Goal: Task Accomplishment & Management: Manage account settings

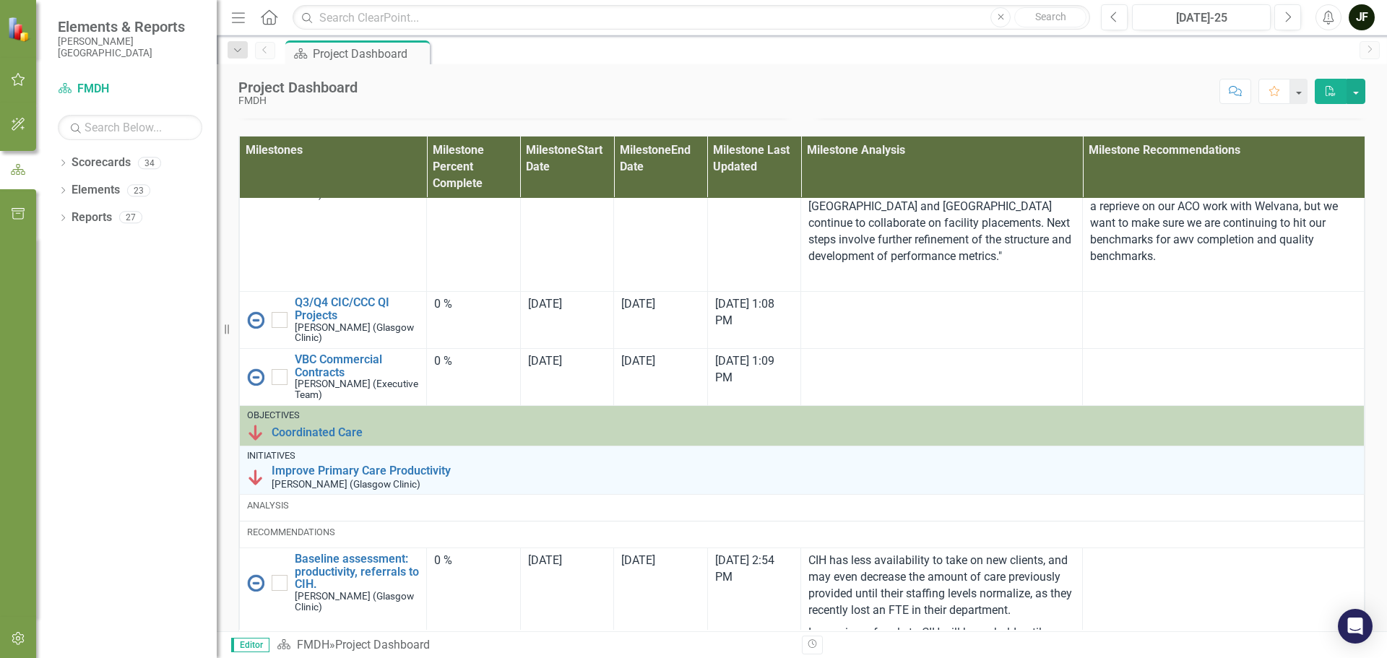
scroll to position [289, 0]
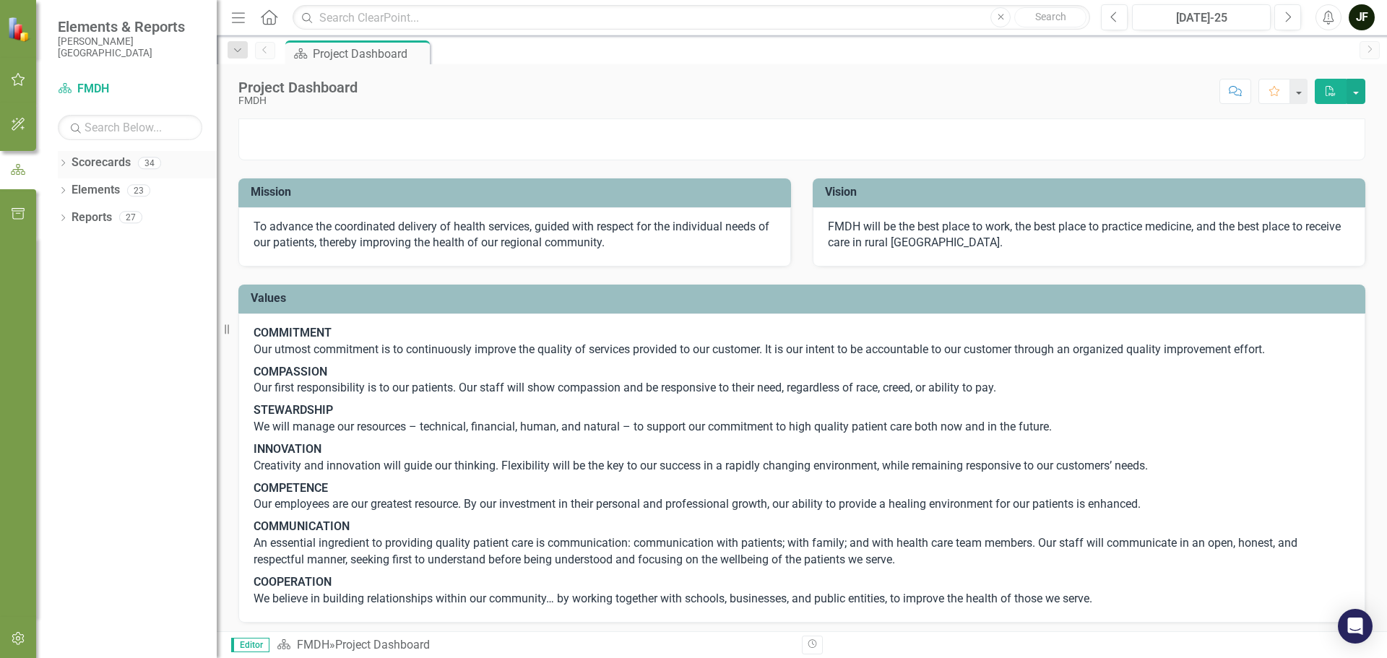
click at [63, 162] on icon "Dropdown" at bounding box center [63, 164] width 10 height 8
click at [73, 186] on icon "Dropdown" at bounding box center [70, 190] width 11 height 9
click at [84, 271] on icon "Dropdown" at bounding box center [84, 271] width 11 height 9
click at [114, 321] on link "HR" at bounding box center [162, 326] width 108 height 17
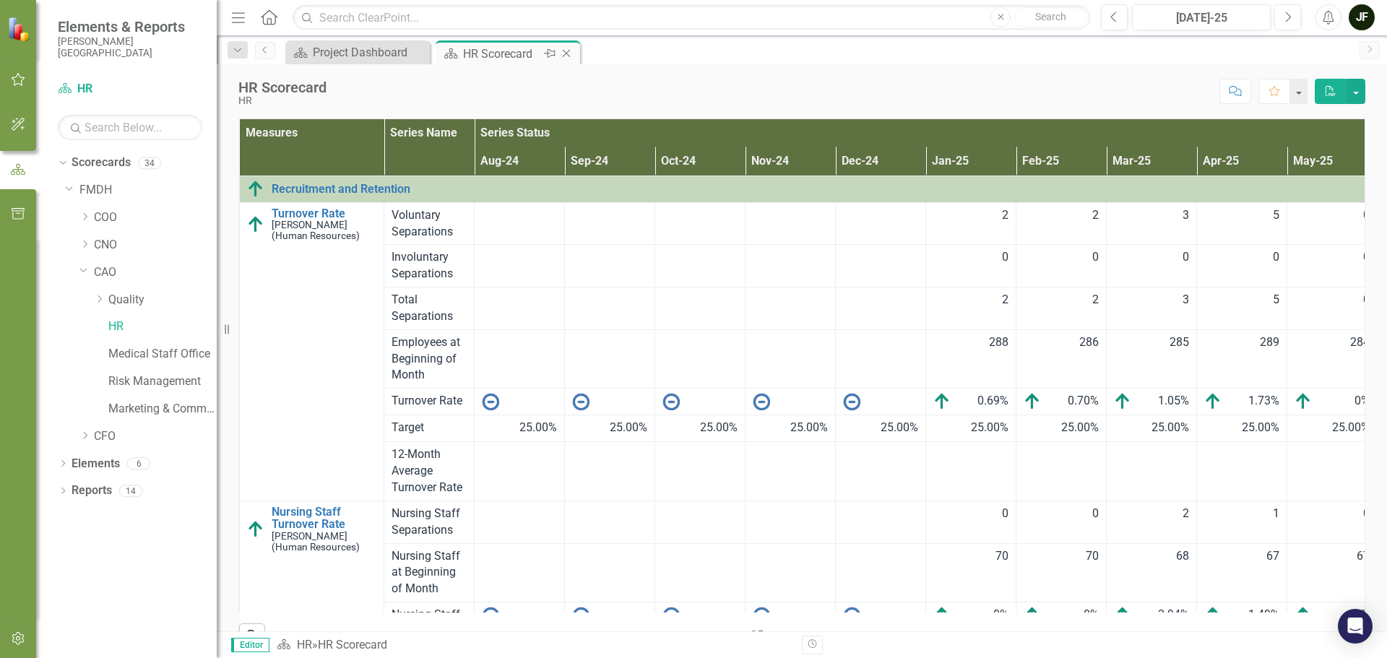
click at [563, 53] on icon "Close" at bounding box center [566, 54] width 14 height 12
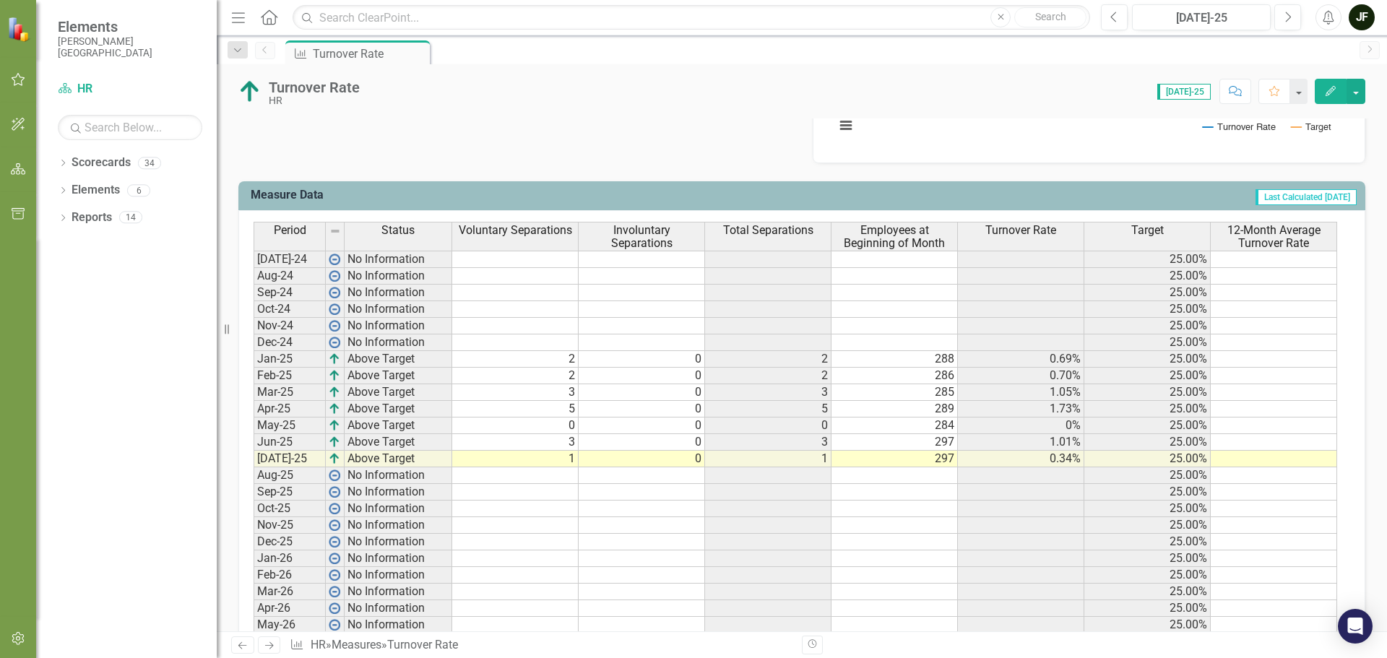
scroll to position [571, 0]
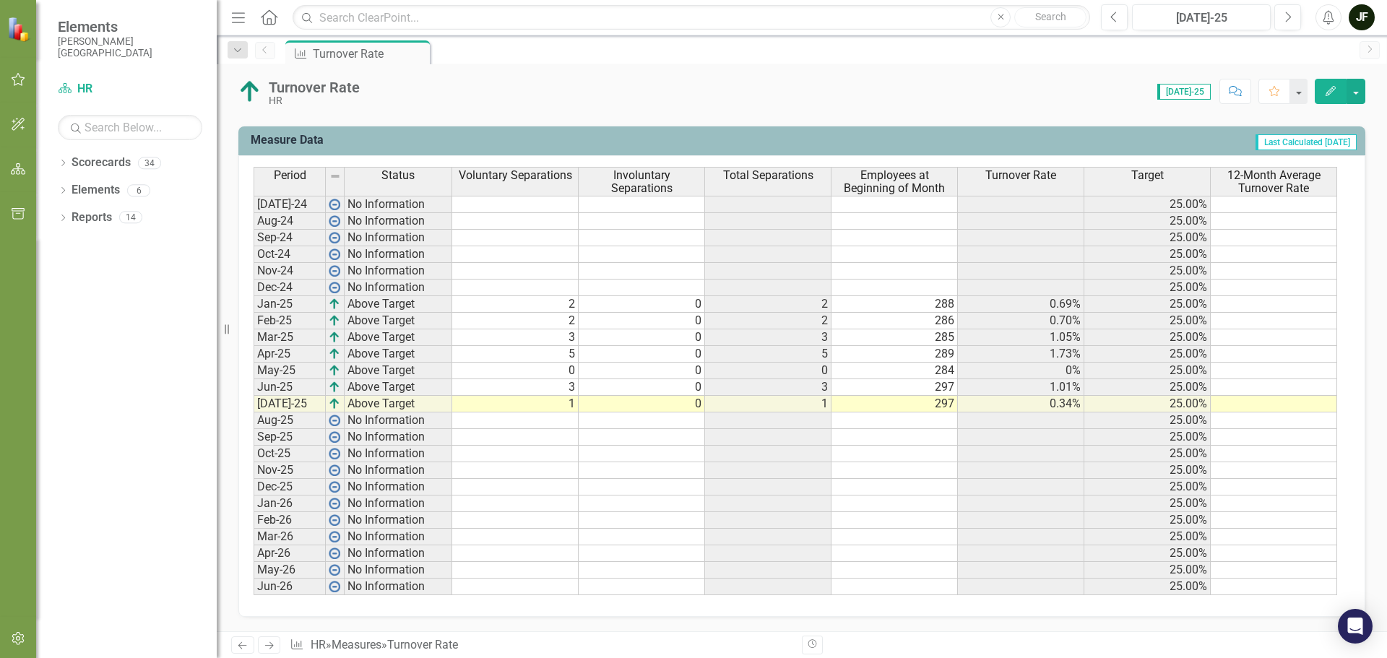
click at [1333, 88] on icon "Edit" at bounding box center [1330, 91] width 13 height 10
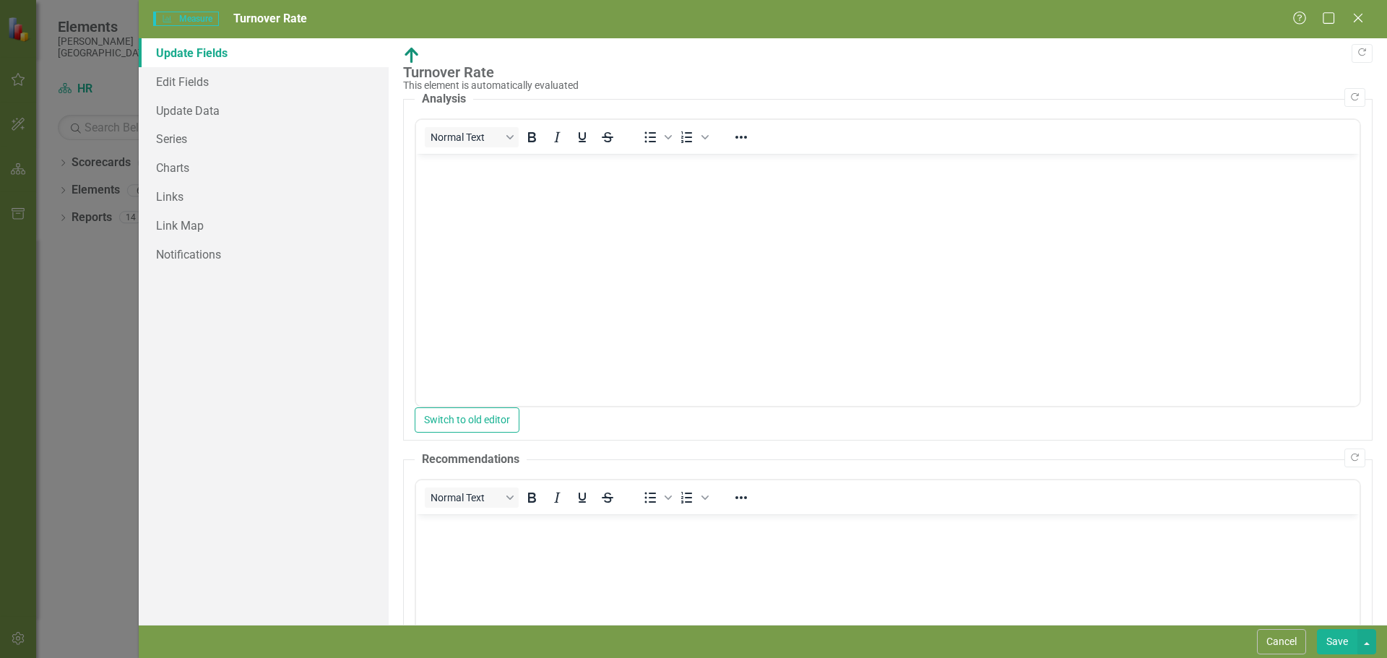
scroll to position [0, 0]
click at [1323, 638] on button "Save" at bounding box center [1336, 641] width 40 height 25
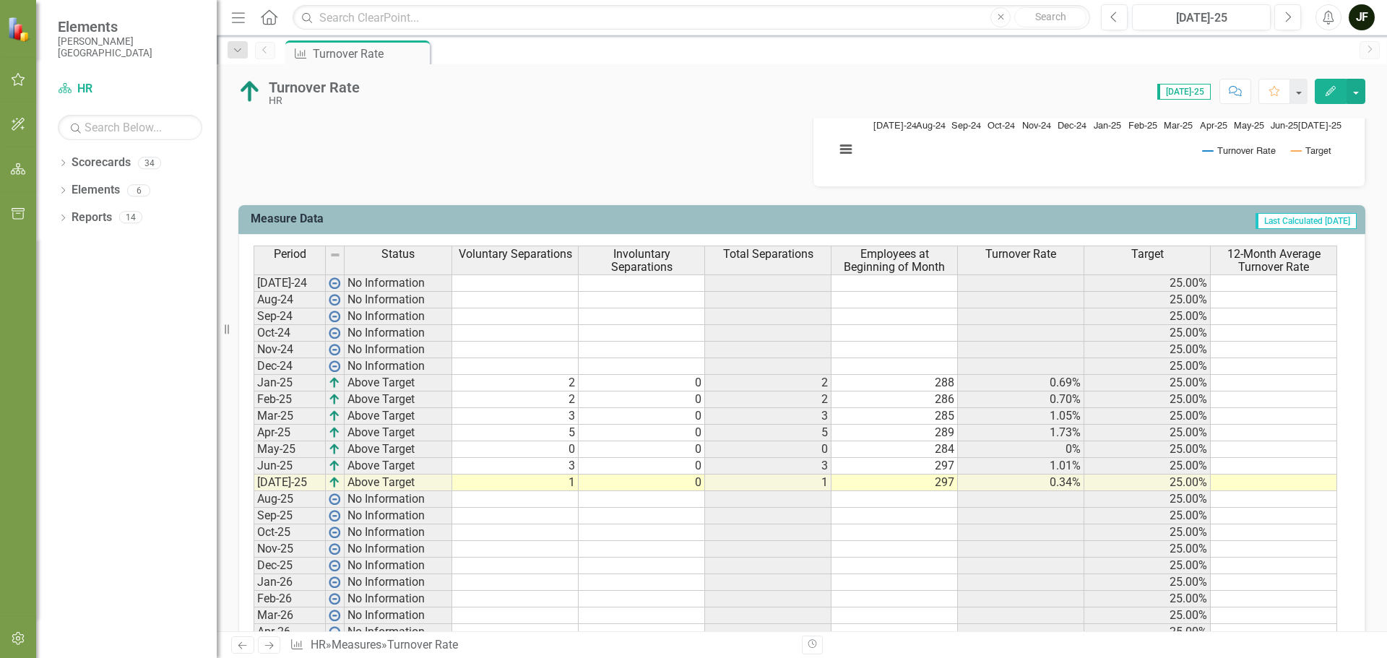
scroll to position [571, 0]
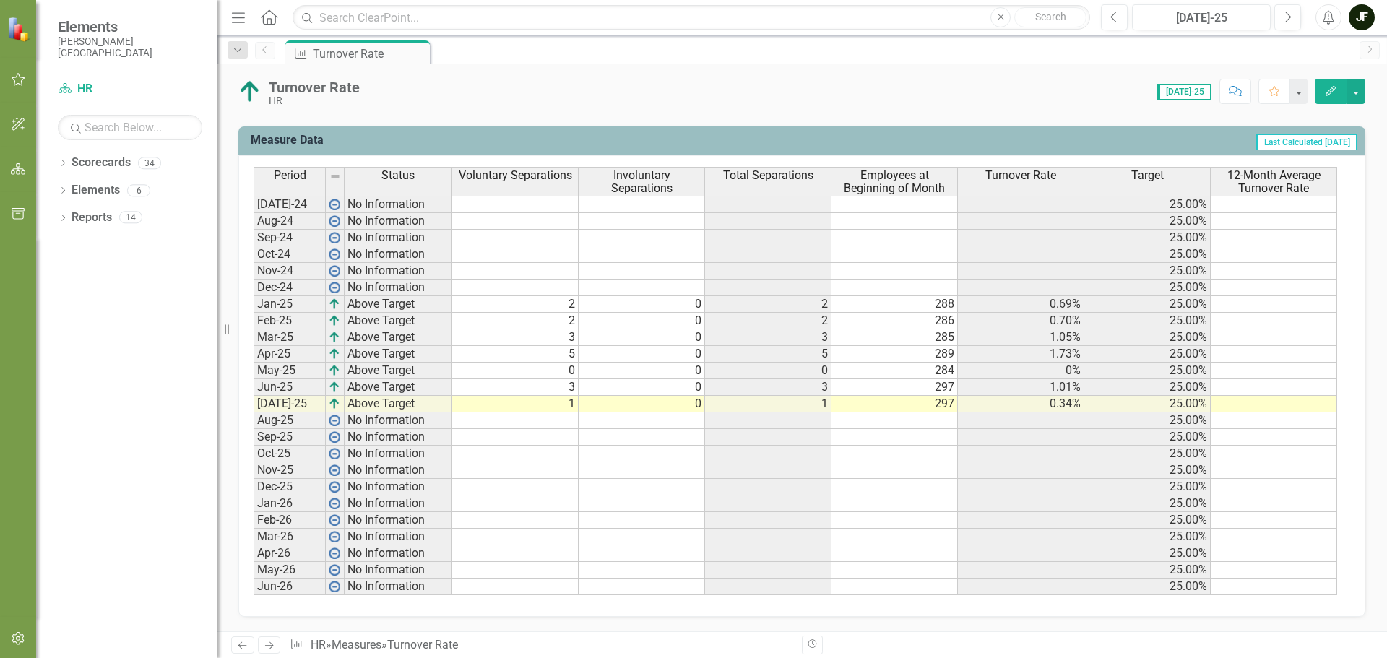
click at [266, 642] on icon "Next" at bounding box center [269, 645] width 12 height 9
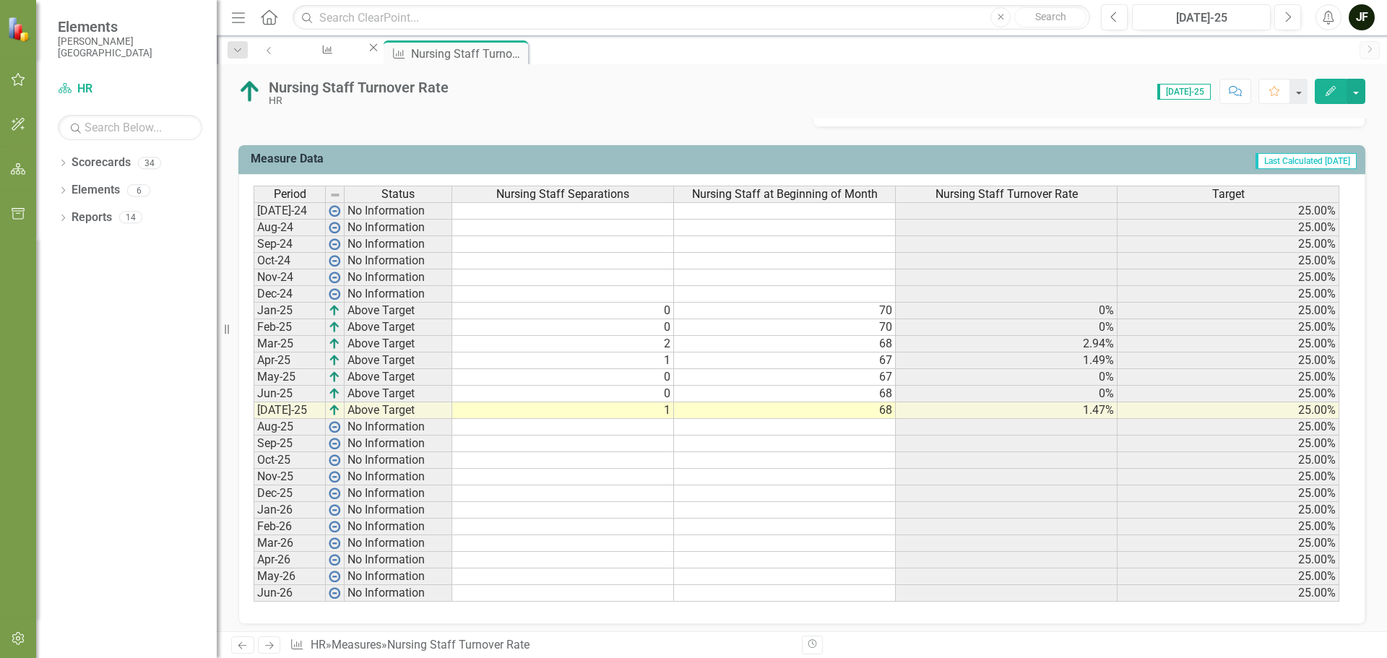
scroll to position [560, 0]
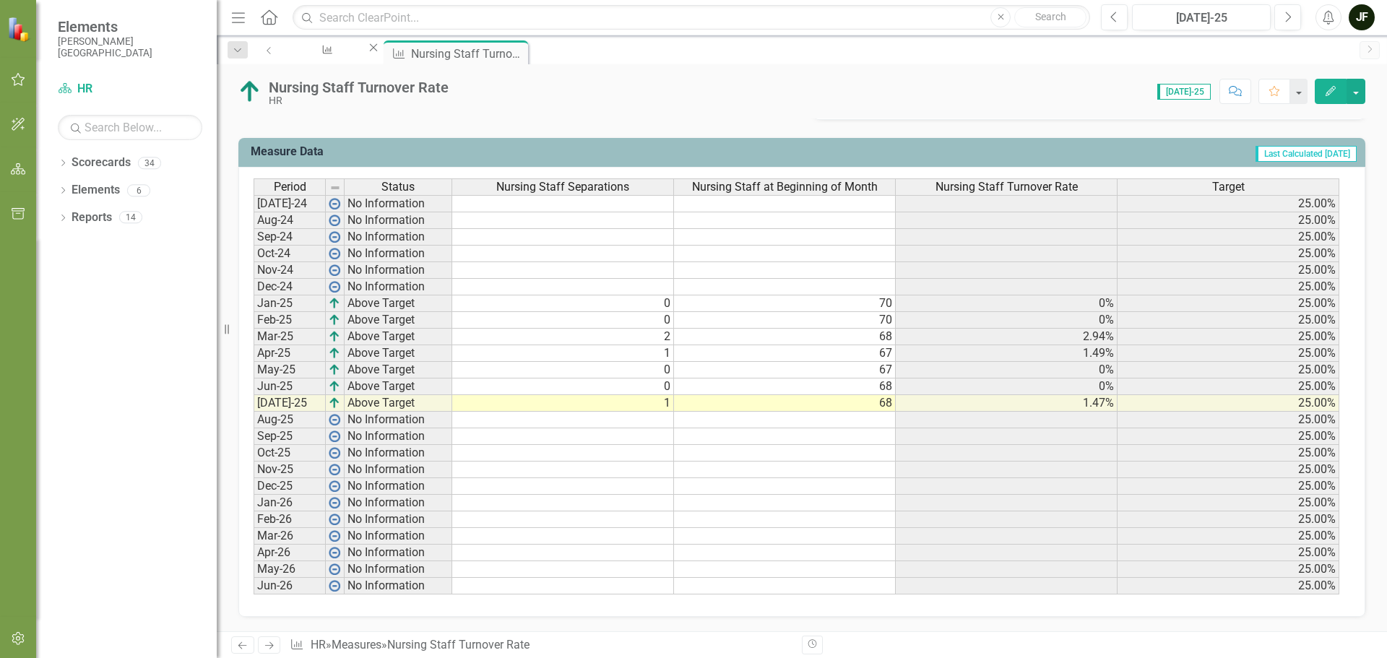
click at [1332, 88] on icon "button" at bounding box center [1330, 91] width 10 height 10
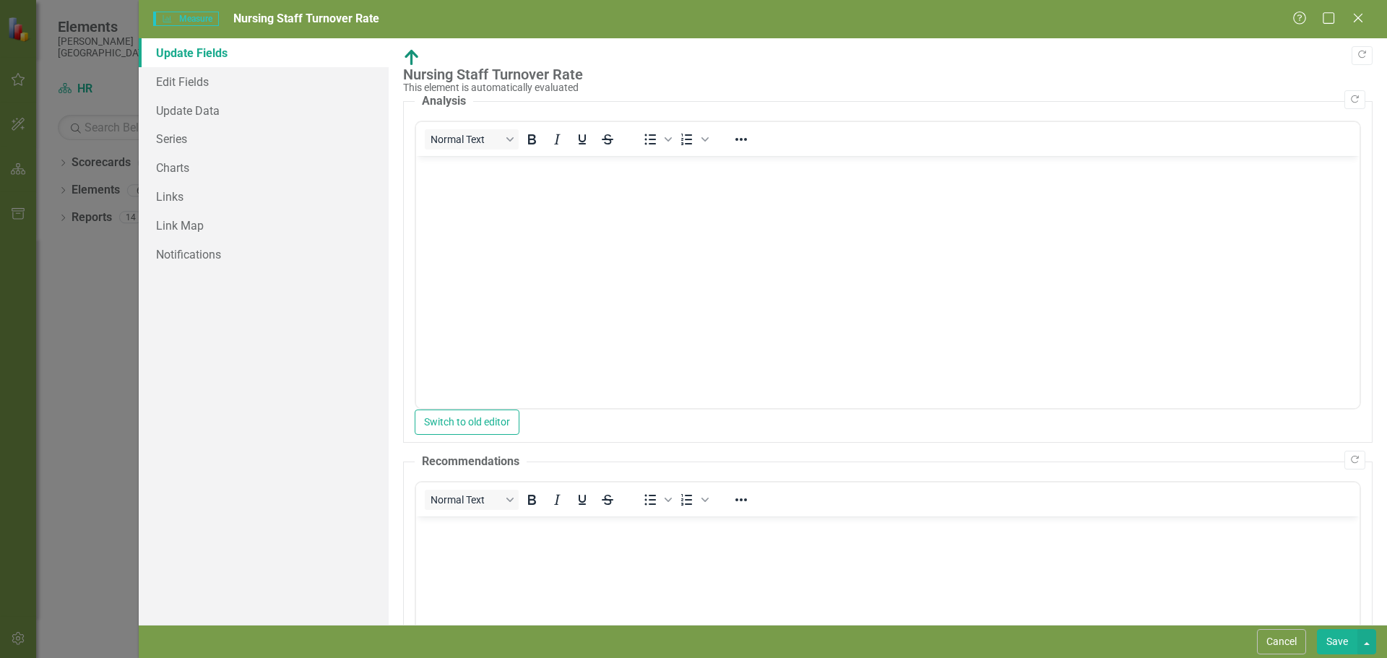
scroll to position [0, 0]
click at [1335, 643] on button "Save" at bounding box center [1336, 641] width 40 height 25
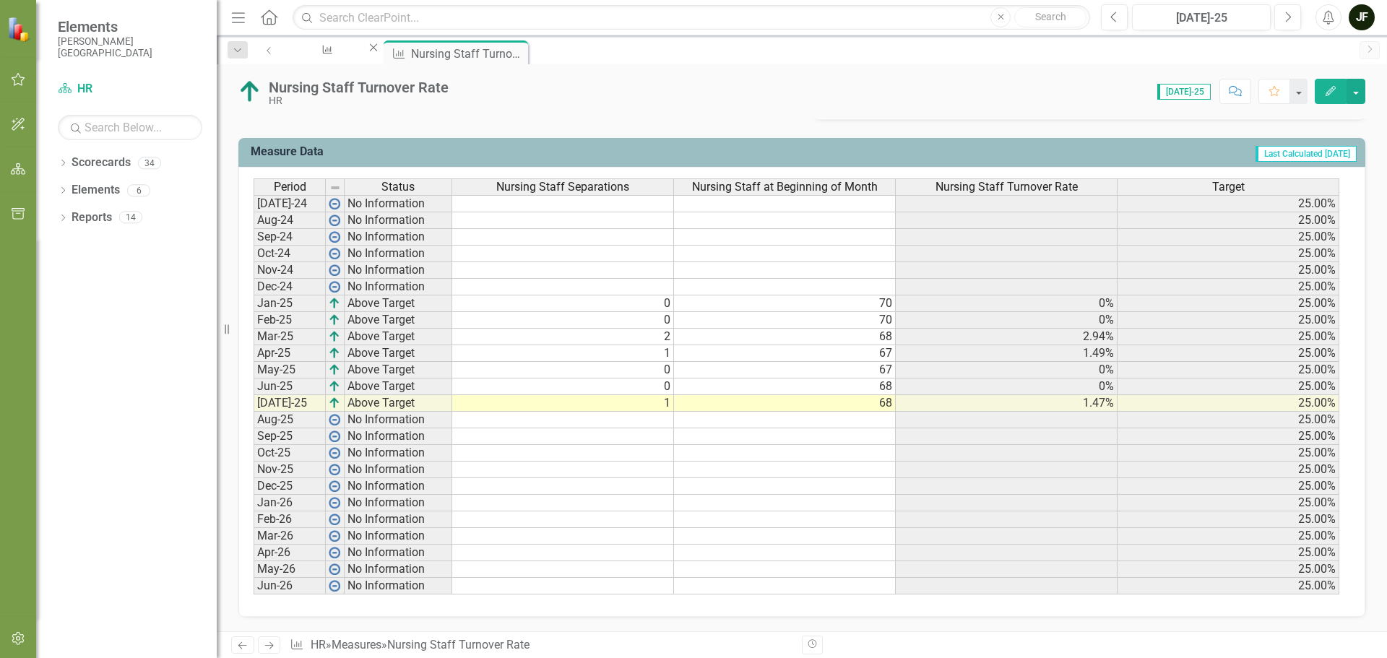
click at [272, 646] on icon at bounding box center [269, 645] width 9 height 7
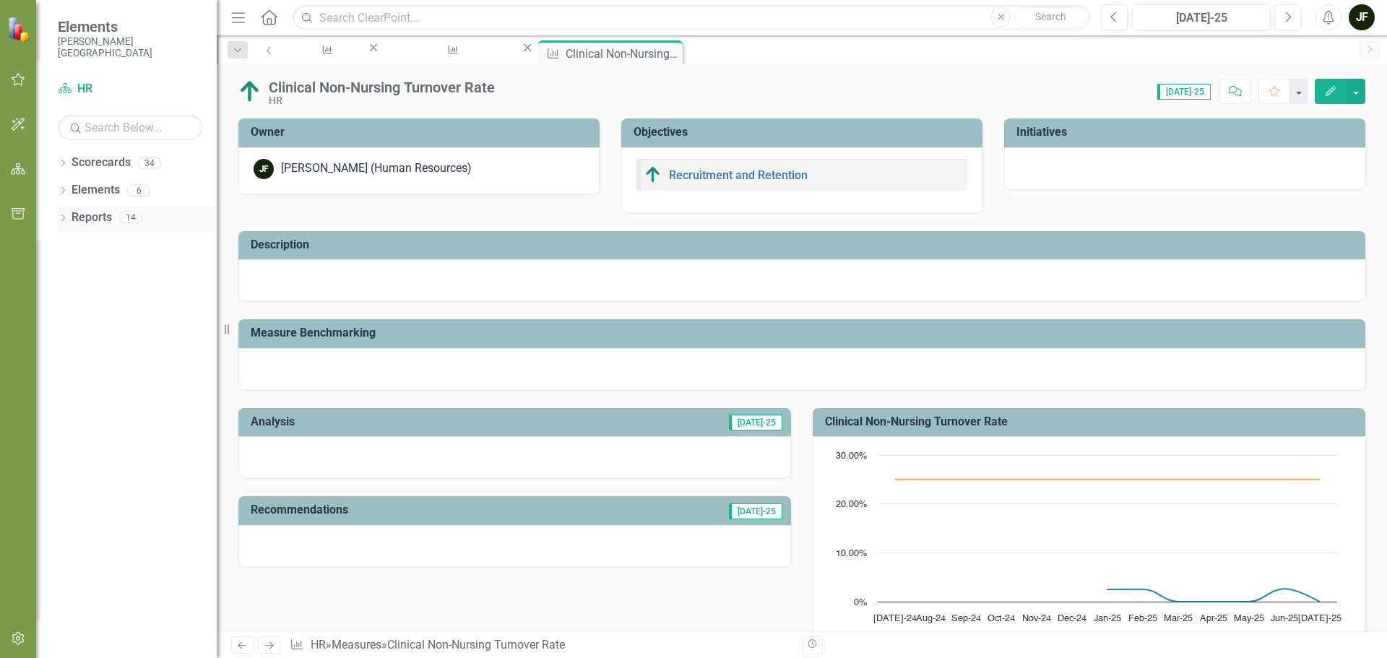
click at [61, 215] on icon "Dropdown" at bounding box center [63, 219] width 10 height 8
click at [53, 380] on icon "Dropdown" at bounding box center [48, 381] width 10 height 8
click at [90, 399] on div "Action Items" at bounding box center [132, 404] width 168 height 13
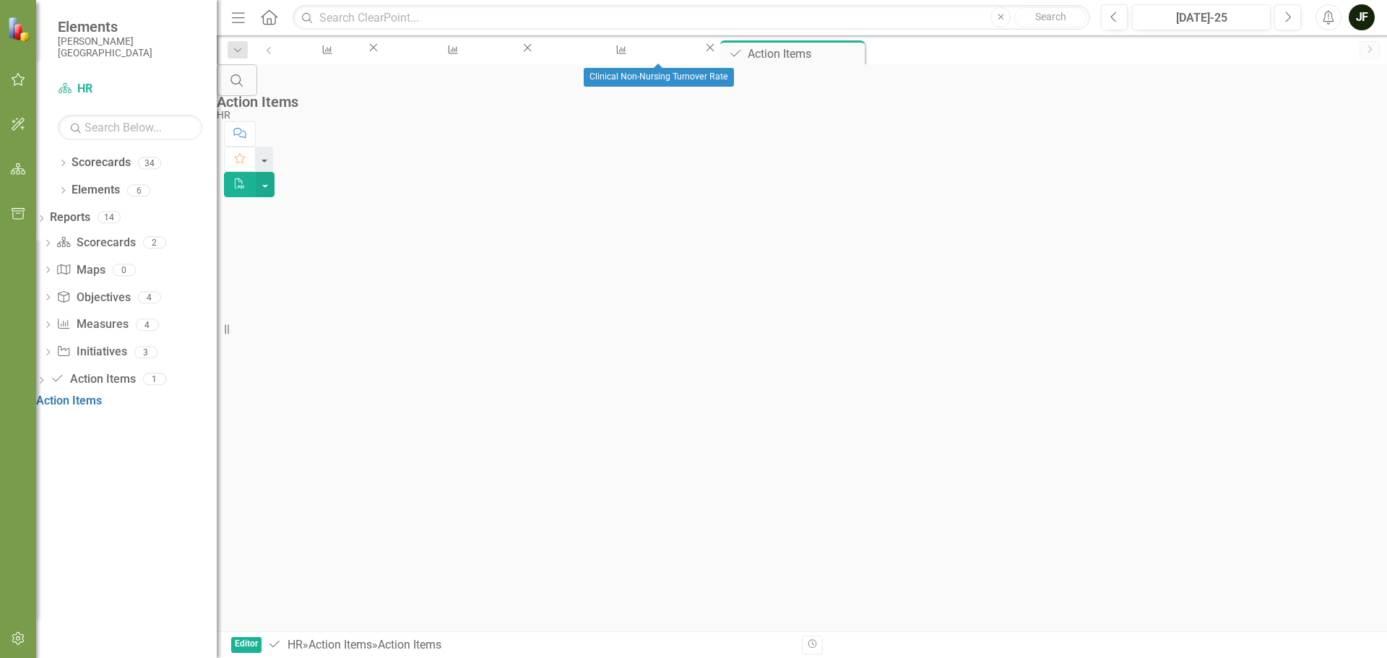
click at [713, 51] on icon at bounding box center [710, 48] width 8 height 8
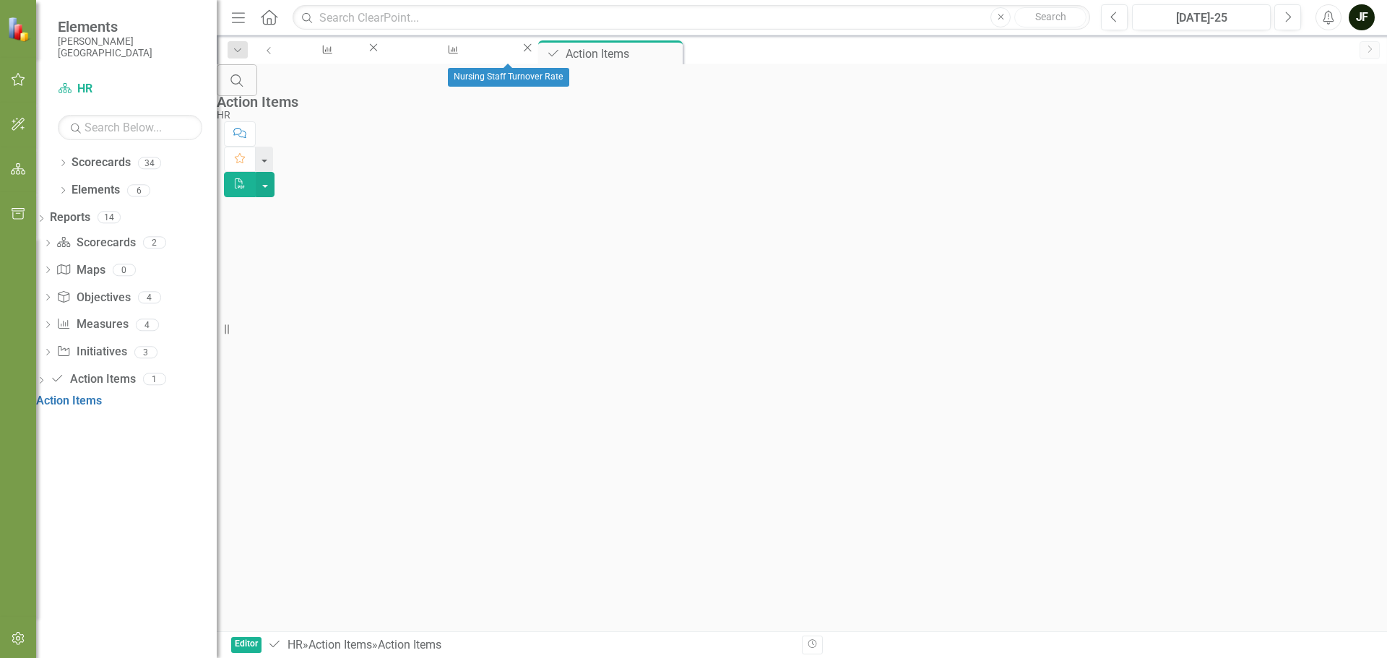
click at [534, 51] on icon "Close" at bounding box center [527, 48] width 14 height 12
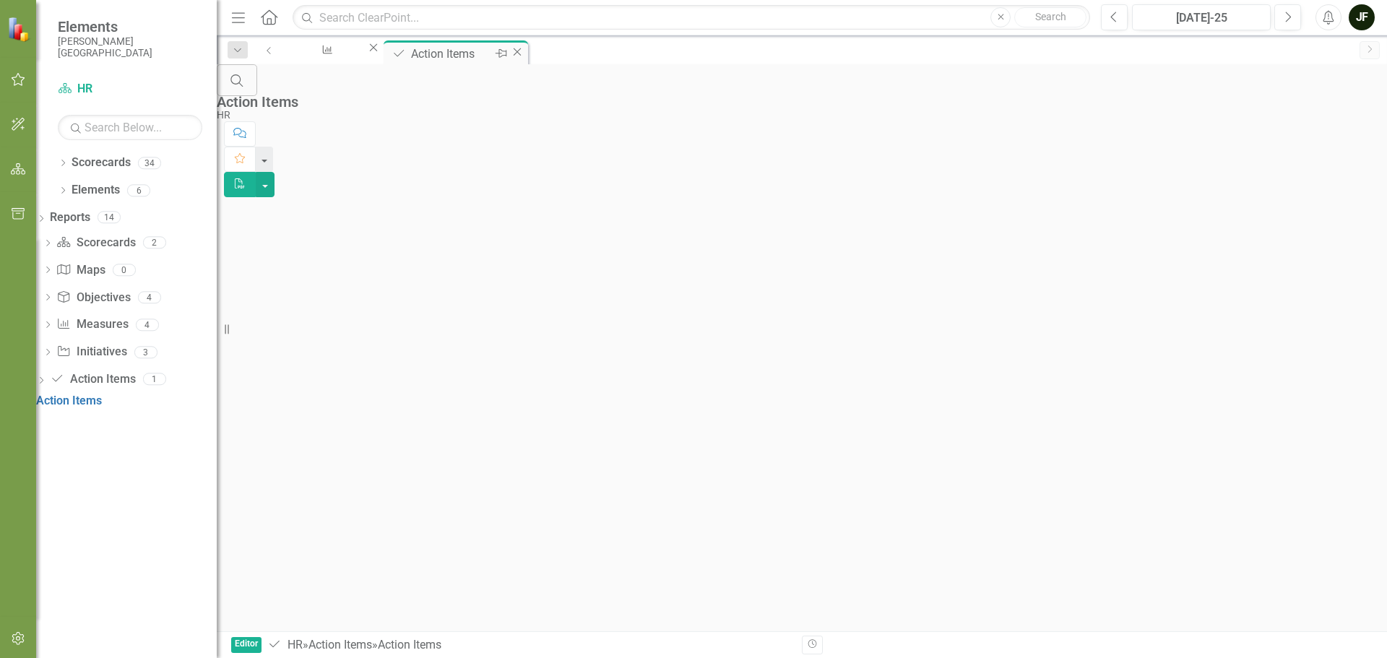
click at [524, 52] on icon "Close" at bounding box center [517, 52] width 14 height 12
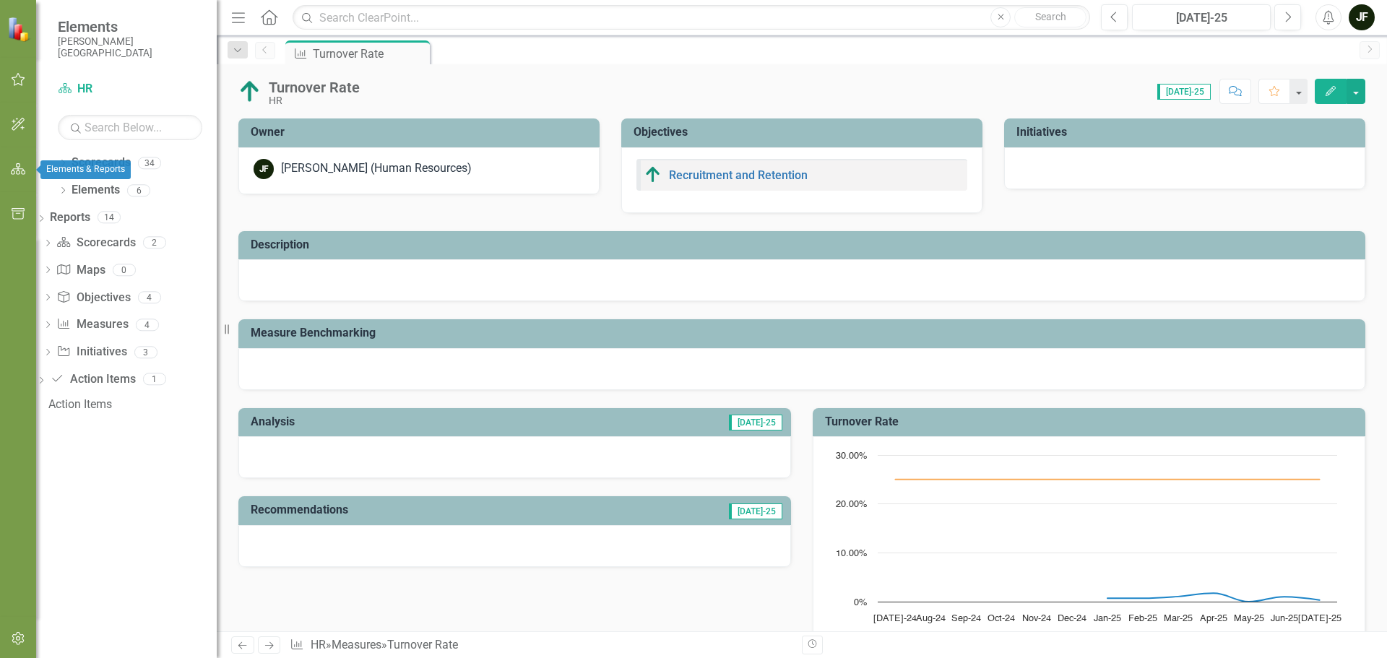
click at [13, 168] on icon "button" at bounding box center [18, 169] width 15 height 12
click at [17, 128] on icon "button" at bounding box center [18, 124] width 15 height 12
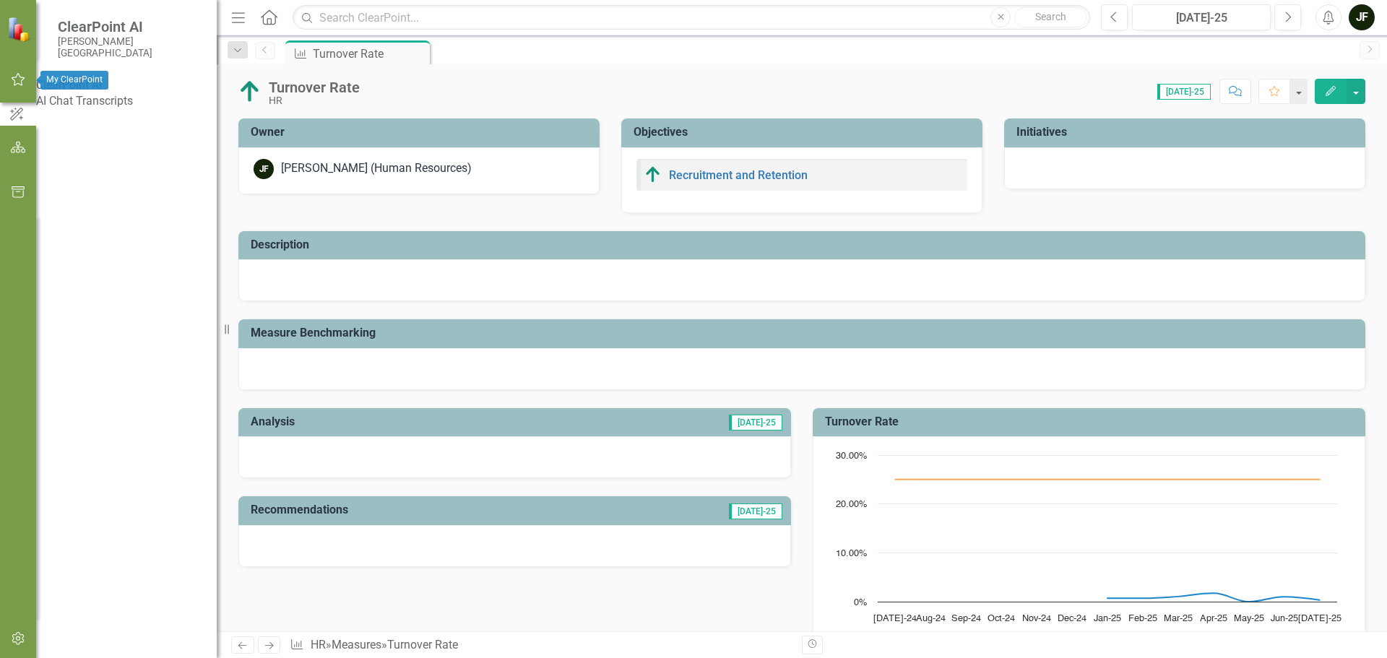
click at [19, 74] on icon "button" at bounding box center [18, 80] width 15 height 12
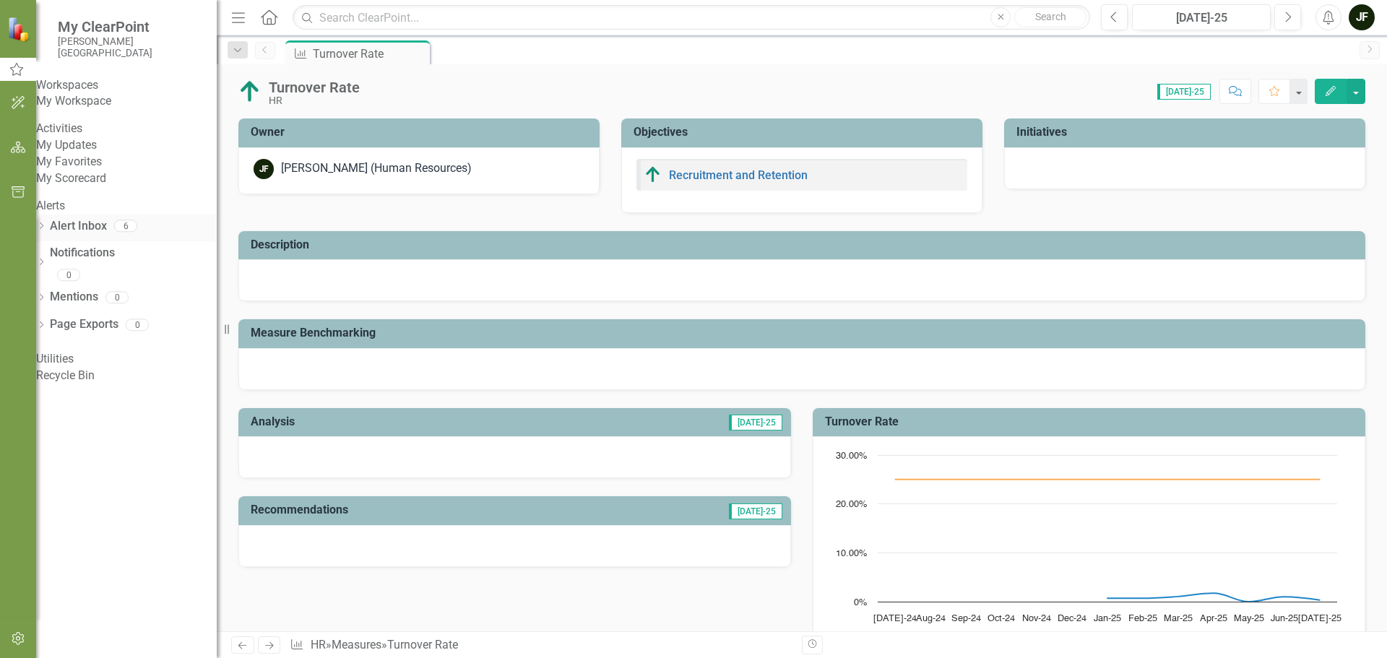
click at [99, 235] on link "Alert Inbox" at bounding box center [78, 226] width 57 height 17
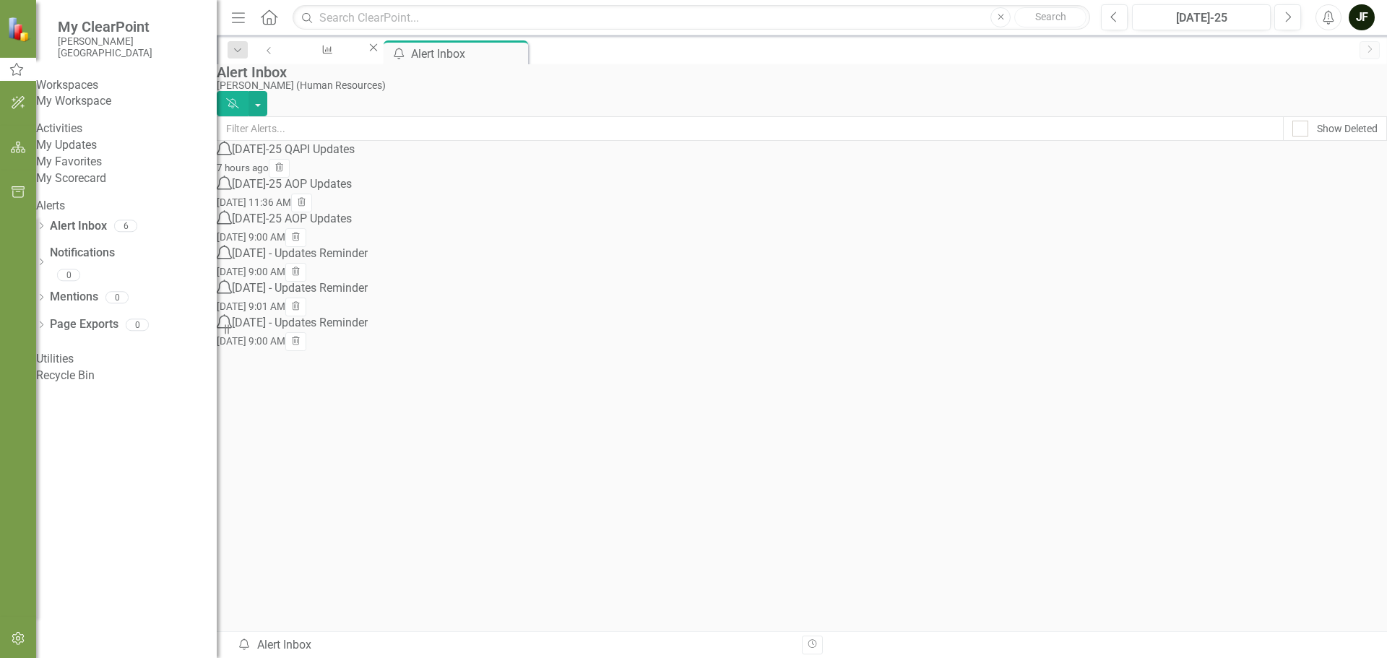
click at [339, 158] on div "Jul-25 QAPI Updates" at bounding box center [293, 150] width 123 height 17
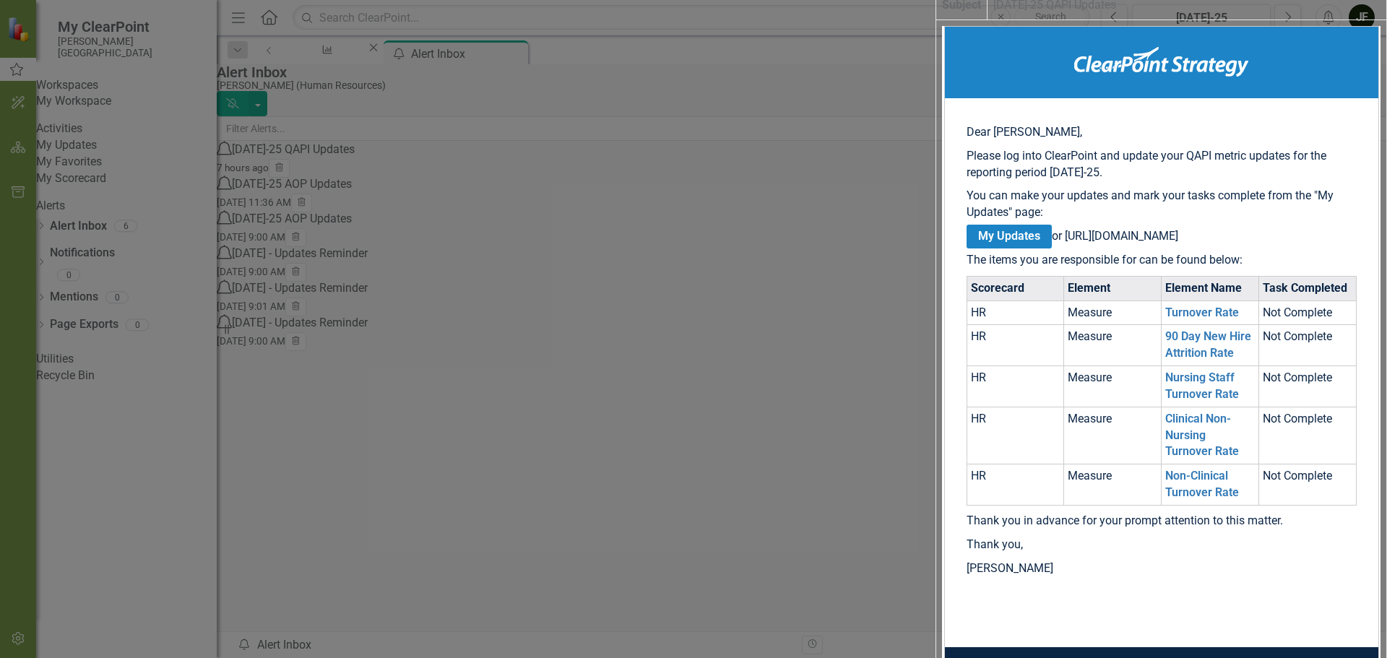
scroll to position [70, 0]
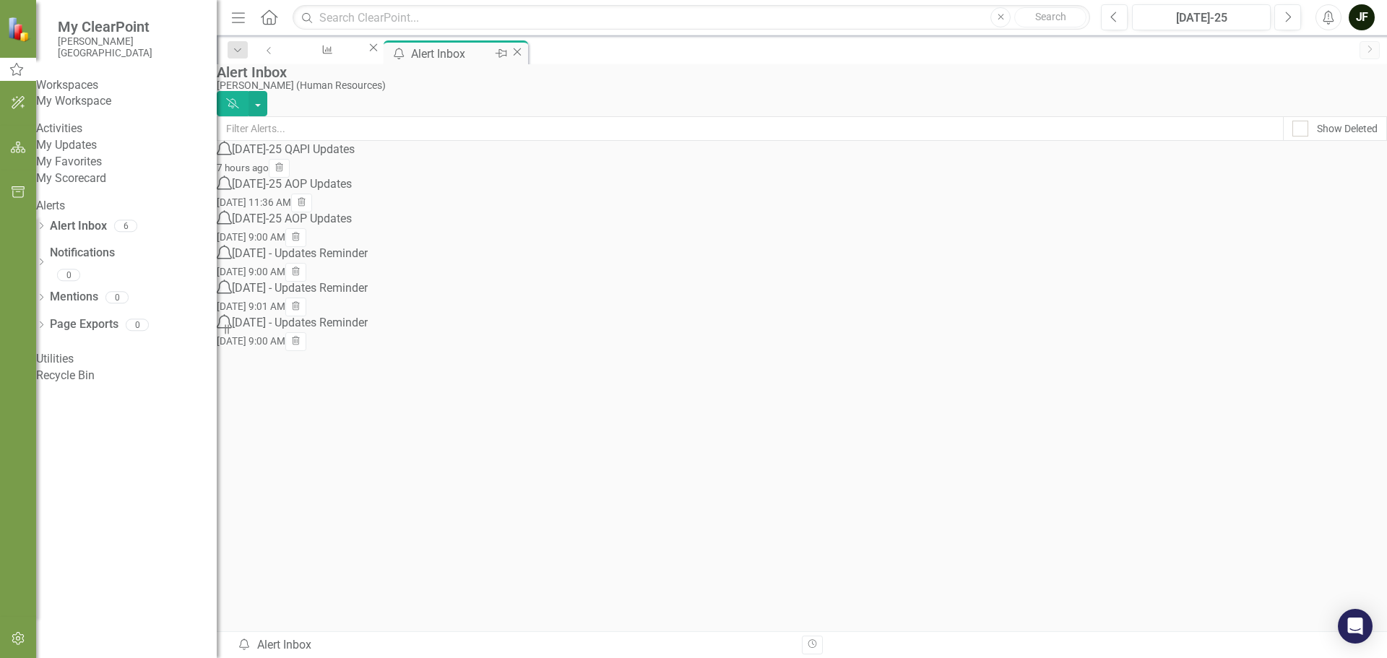
click at [521, 56] on icon at bounding box center [517, 52] width 8 height 8
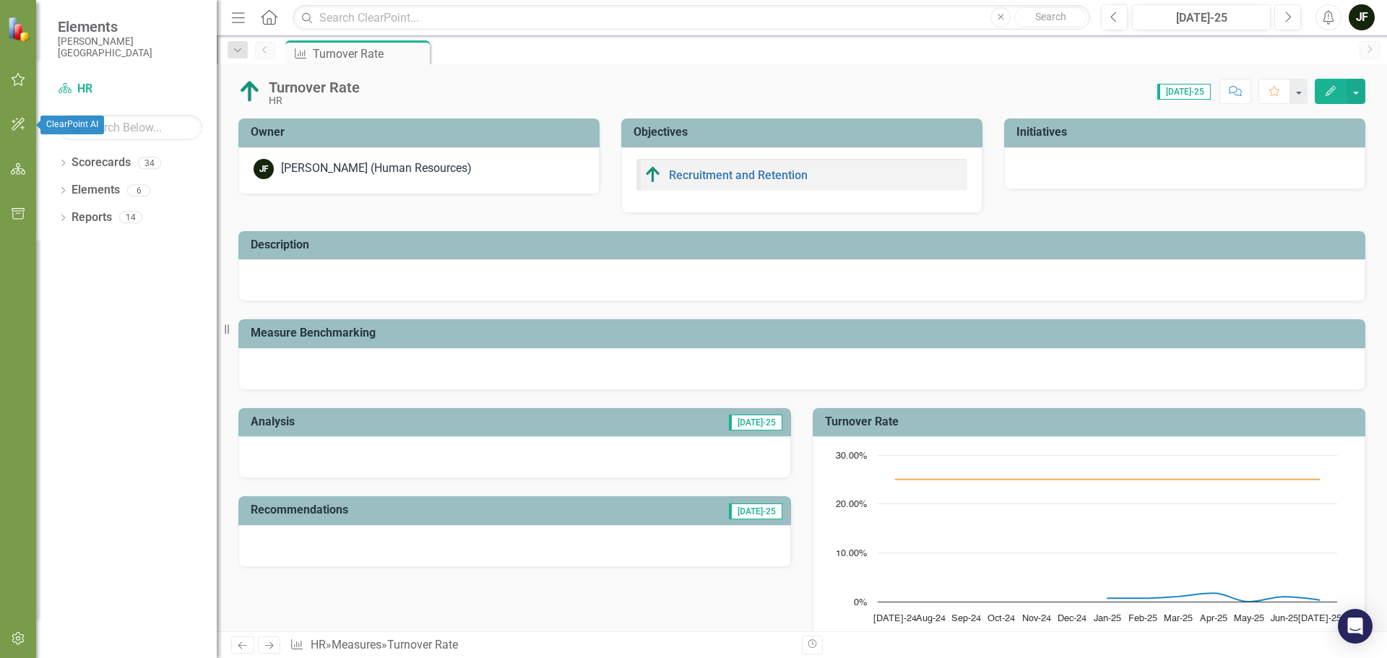
click at [14, 120] on icon "button" at bounding box center [18, 124] width 15 height 12
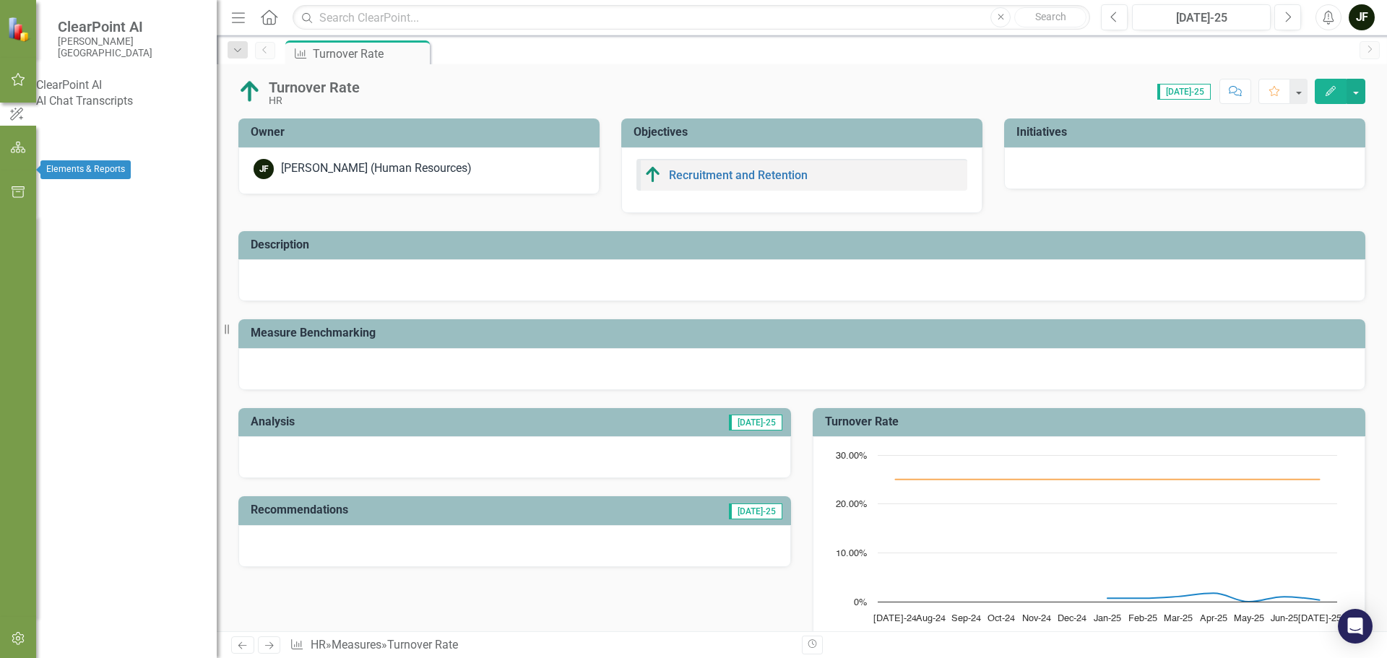
click at [14, 153] on icon "button" at bounding box center [18, 148] width 15 height 12
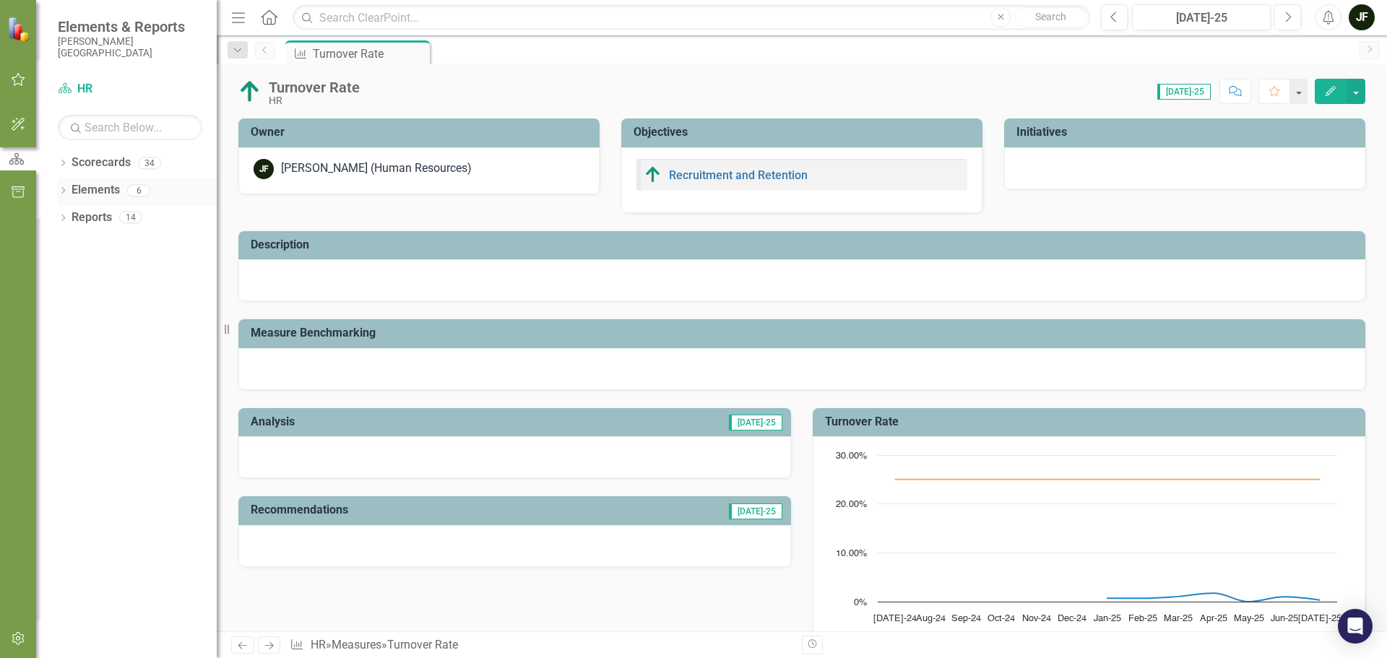
click at [62, 185] on div "Dropdown Elements 6" at bounding box center [137, 191] width 159 height 27
click at [62, 191] on icon "Dropdown" at bounding box center [63, 192] width 10 height 8
click at [59, 326] on icon "Dropdown" at bounding box center [63, 328] width 10 height 8
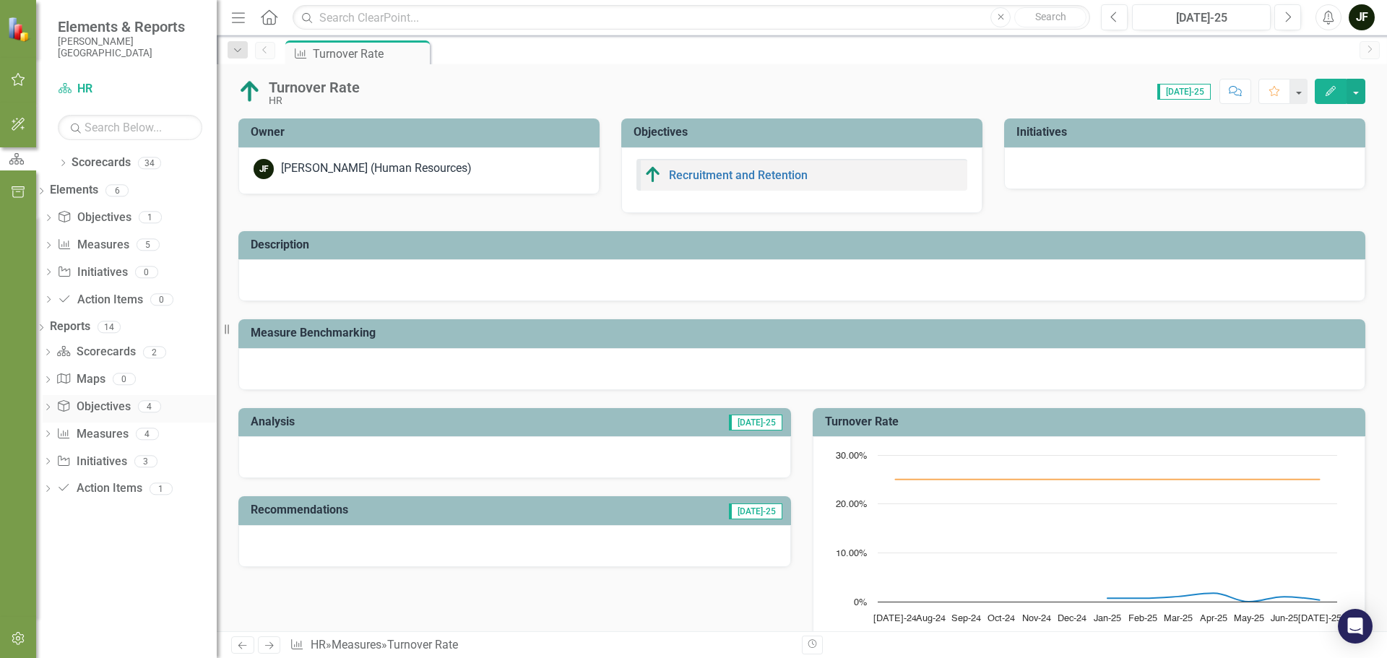
click at [53, 406] on icon "Dropdown" at bounding box center [48, 408] width 10 height 8
click at [53, 536] on icon "Dropdown" at bounding box center [48, 540] width 10 height 8
click at [50, 563] on icon at bounding box center [48, 566] width 4 height 6
click at [63, 160] on icon "Dropdown" at bounding box center [63, 164] width 10 height 8
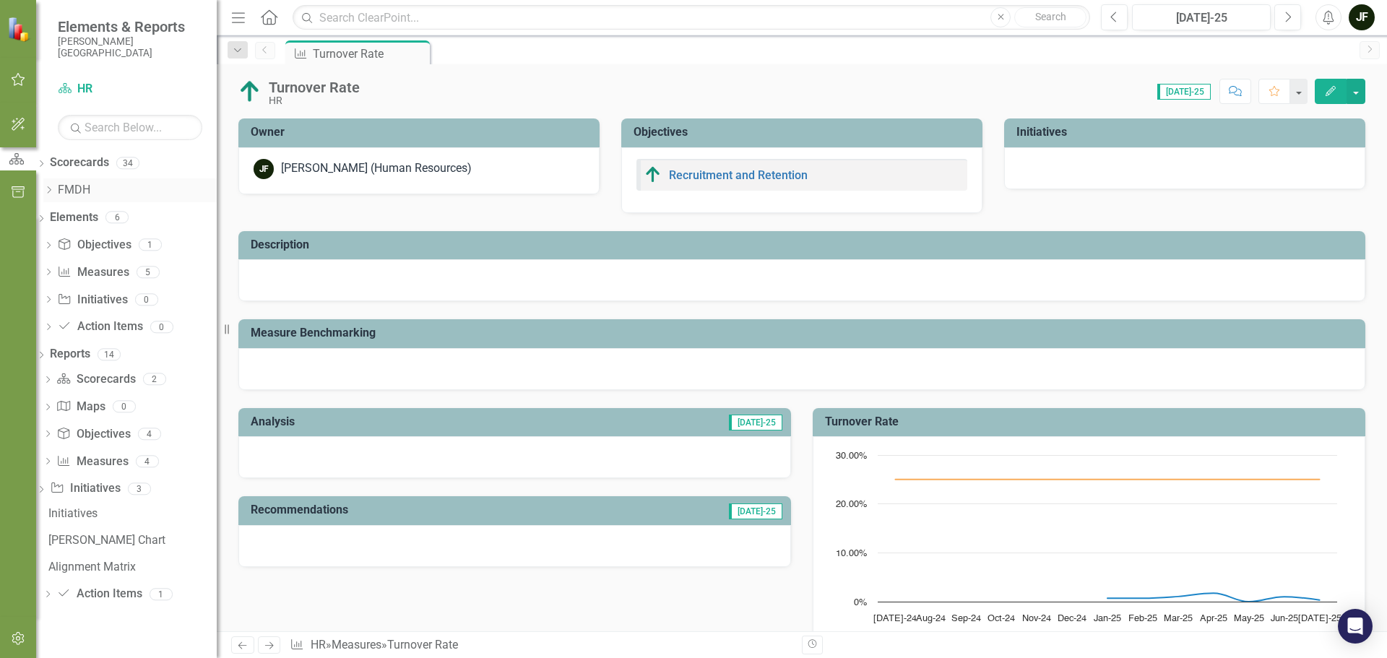
click at [99, 183] on link "FMDH" at bounding box center [137, 190] width 159 height 17
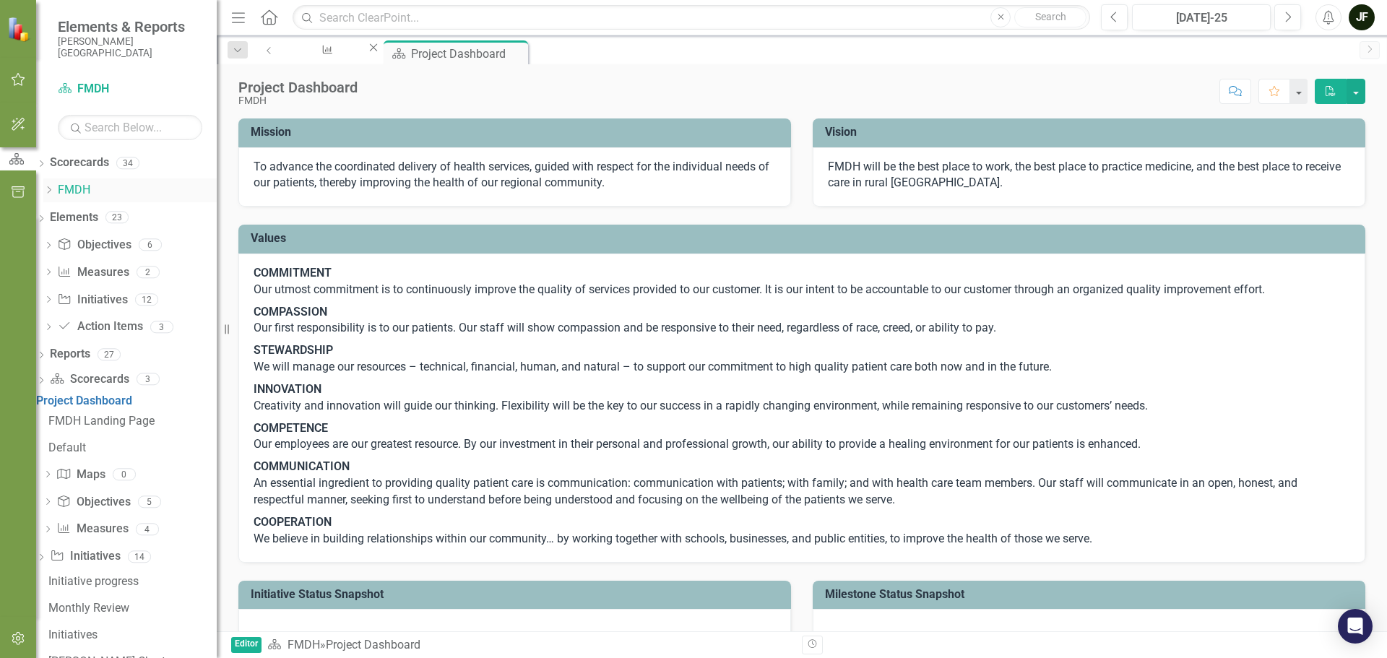
click at [54, 188] on icon "Dropdown" at bounding box center [48, 190] width 11 height 9
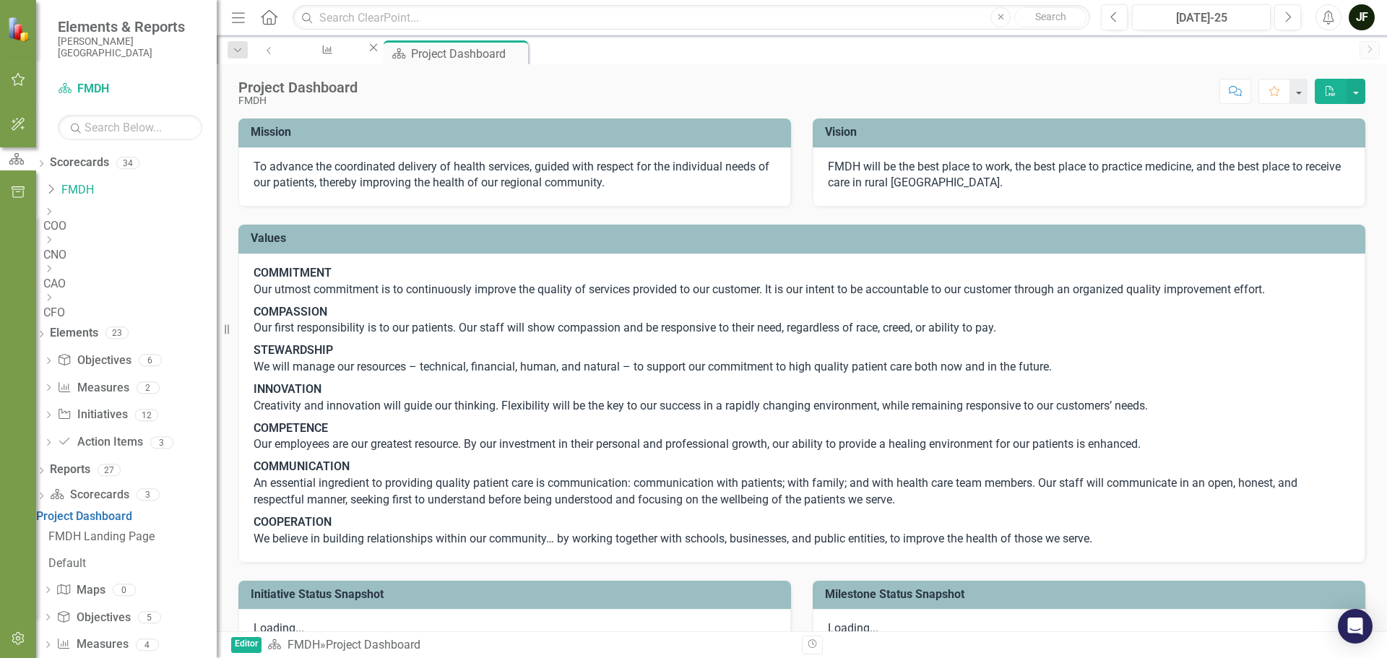
click at [54, 272] on icon "Dropdown" at bounding box center [48, 268] width 11 height 9
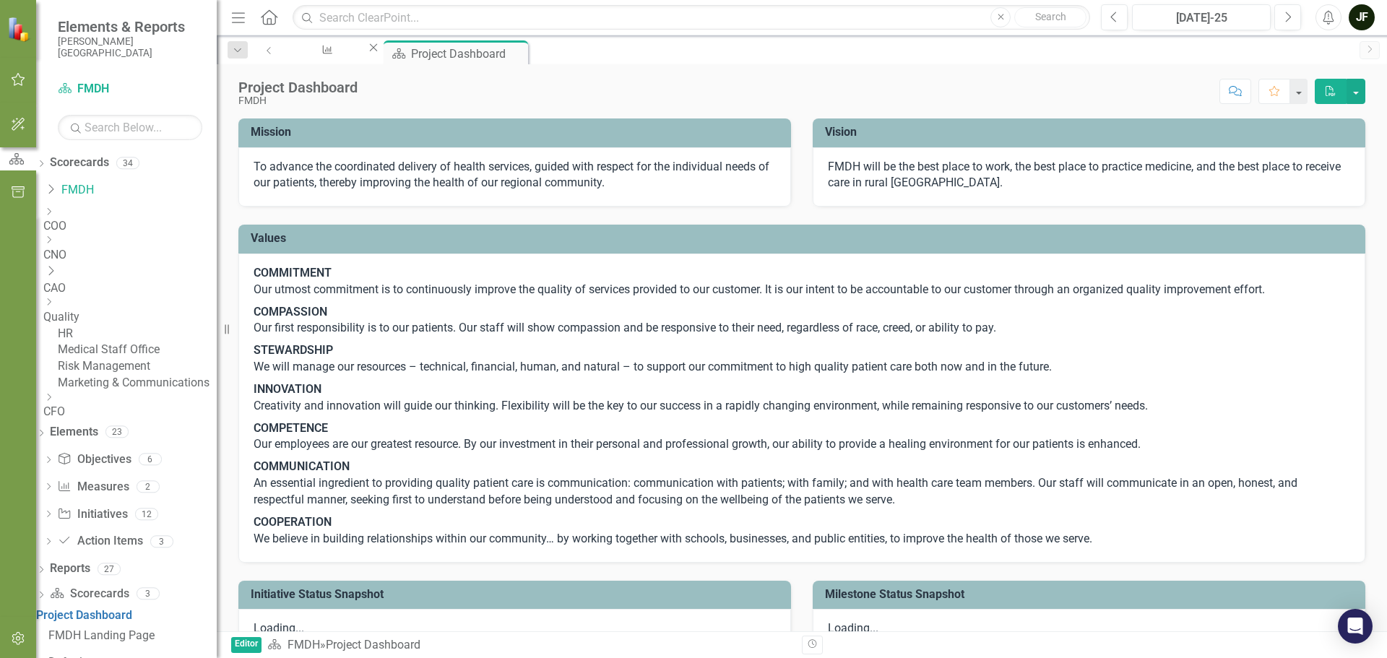
click at [112, 328] on link "HR" at bounding box center [137, 334] width 159 height 17
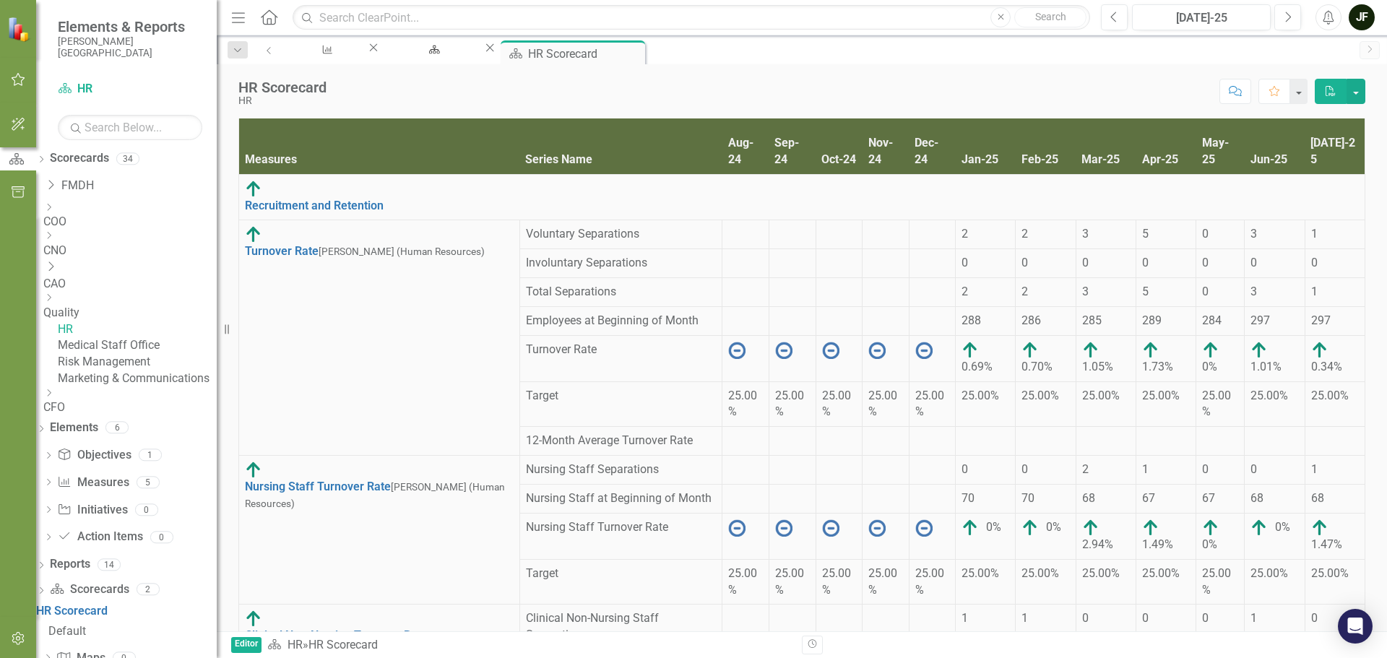
click at [318, 246] on small "Jameson Fercho (Human Resources)" at bounding box center [401, 252] width 166 height 12
click at [306, 244] on link "Turnover Rate" at bounding box center [282, 251] width 74 height 14
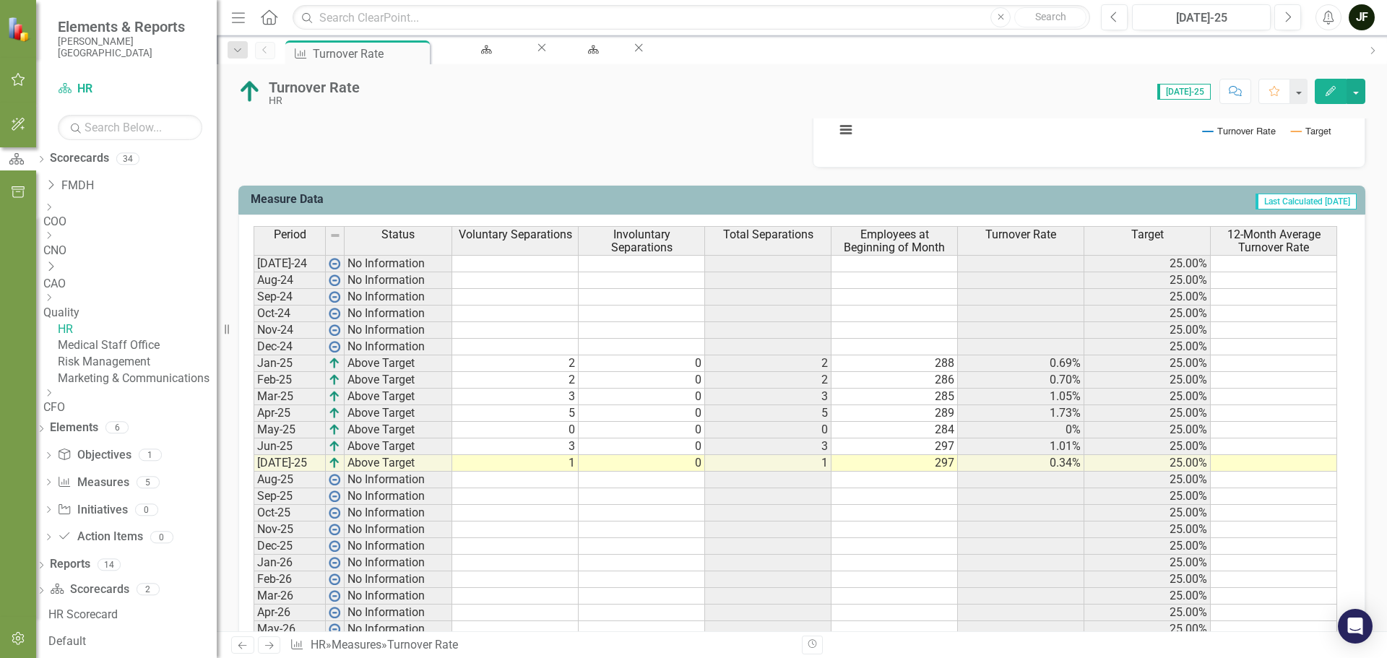
scroll to position [571, 0]
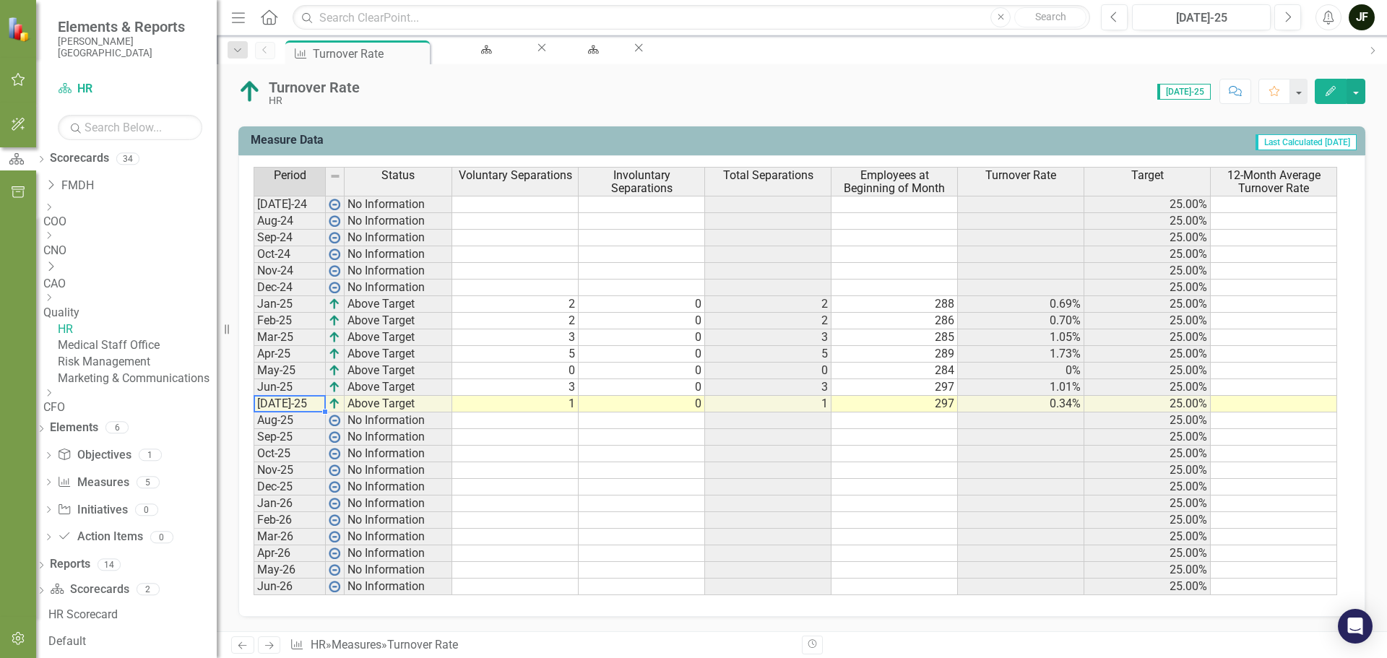
click at [274, 403] on td "[DATE]-25" at bounding box center [289, 404] width 72 height 17
click at [1360, 89] on button "button" at bounding box center [1355, 91] width 19 height 25
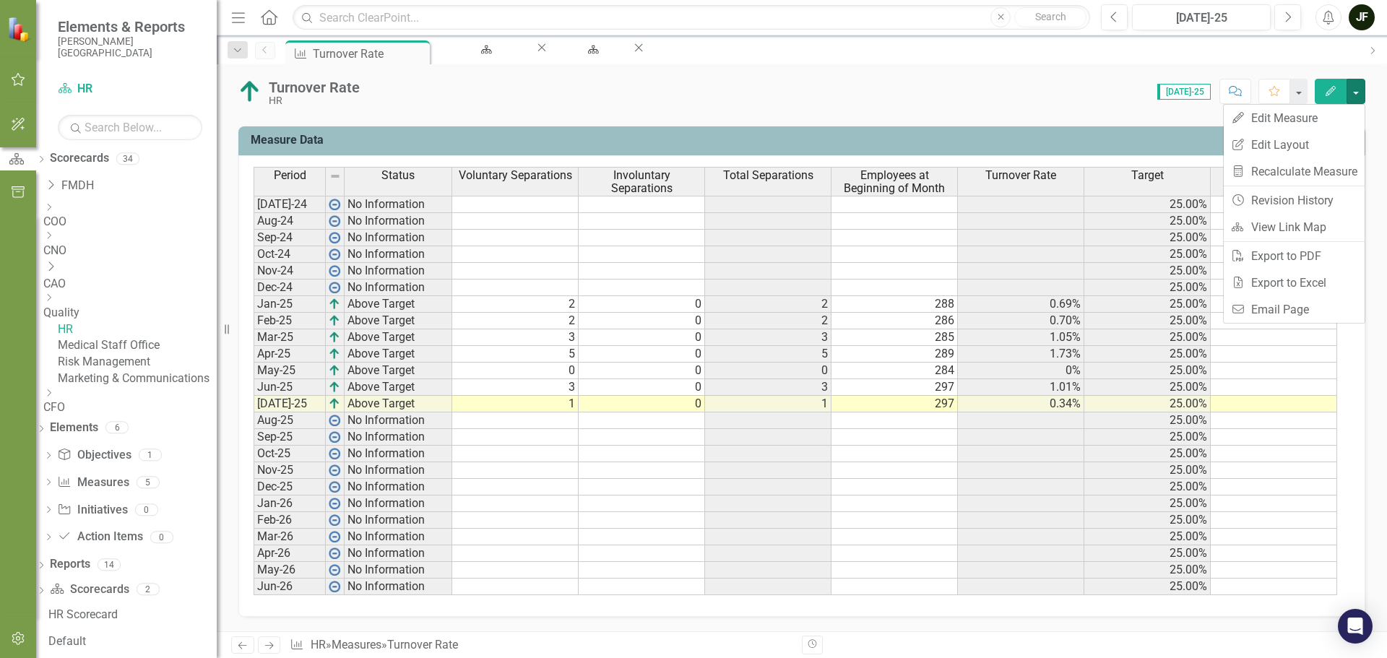
drag, startPoint x: 908, startPoint y: 75, endPoint x: 901, endPoint y: 88, distance: 14.5
click at [908, 76] on div "Turnover Rate HR Score: 0.00 Jul-25 Completed Comment Favorite Edit" at bounding box center [802, 85] width 1170 height 43
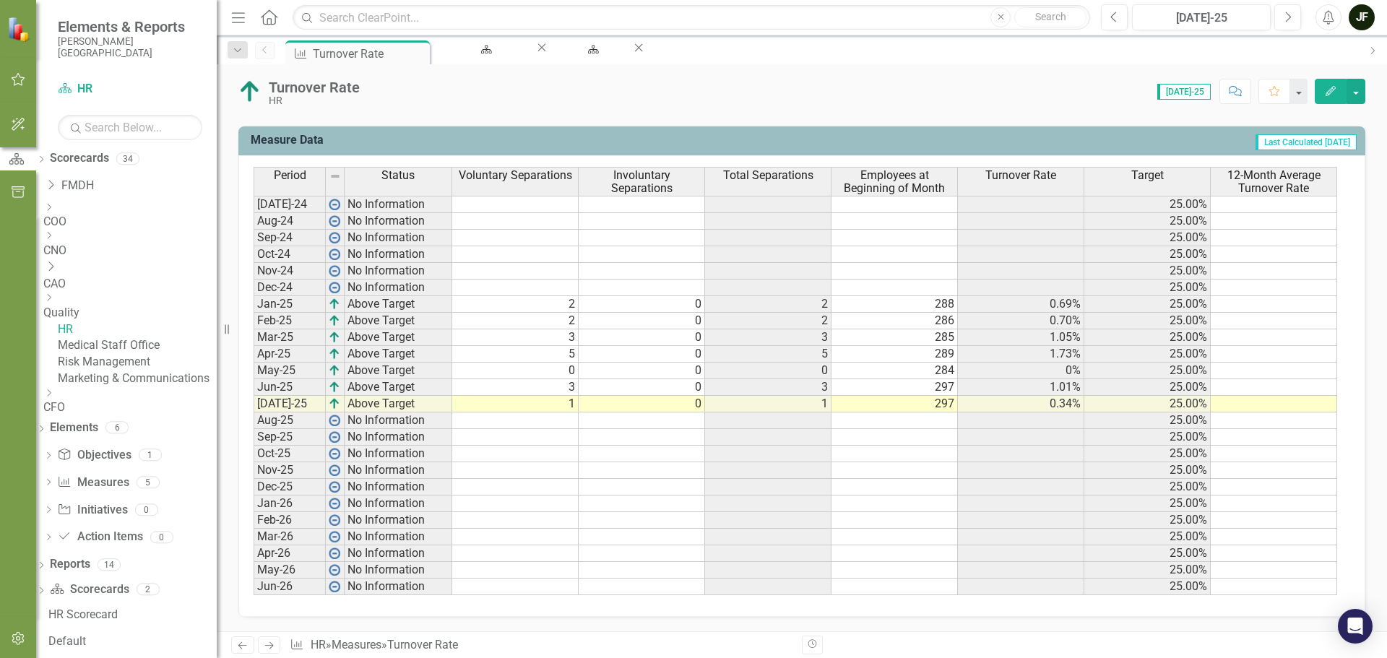
click at [268, 648] on icon "Next" at bounding box center [269, 645] width 12 height 9
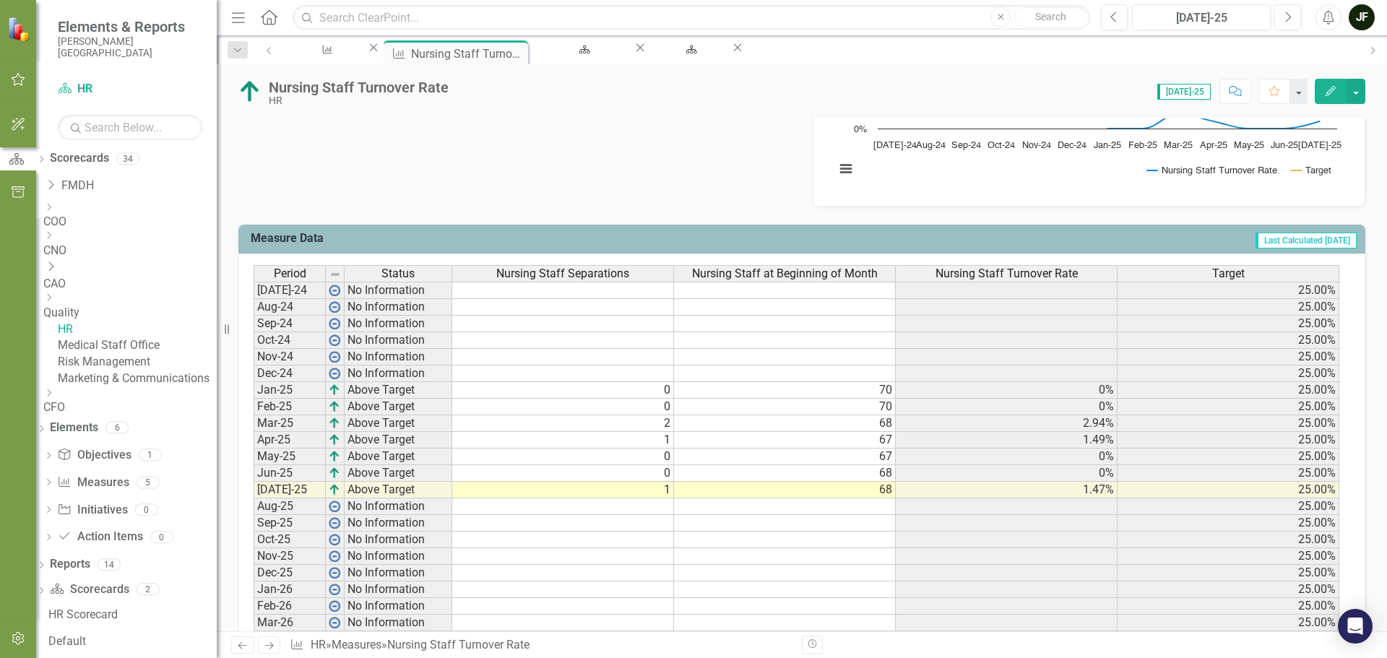
scroll to position [560, 0]
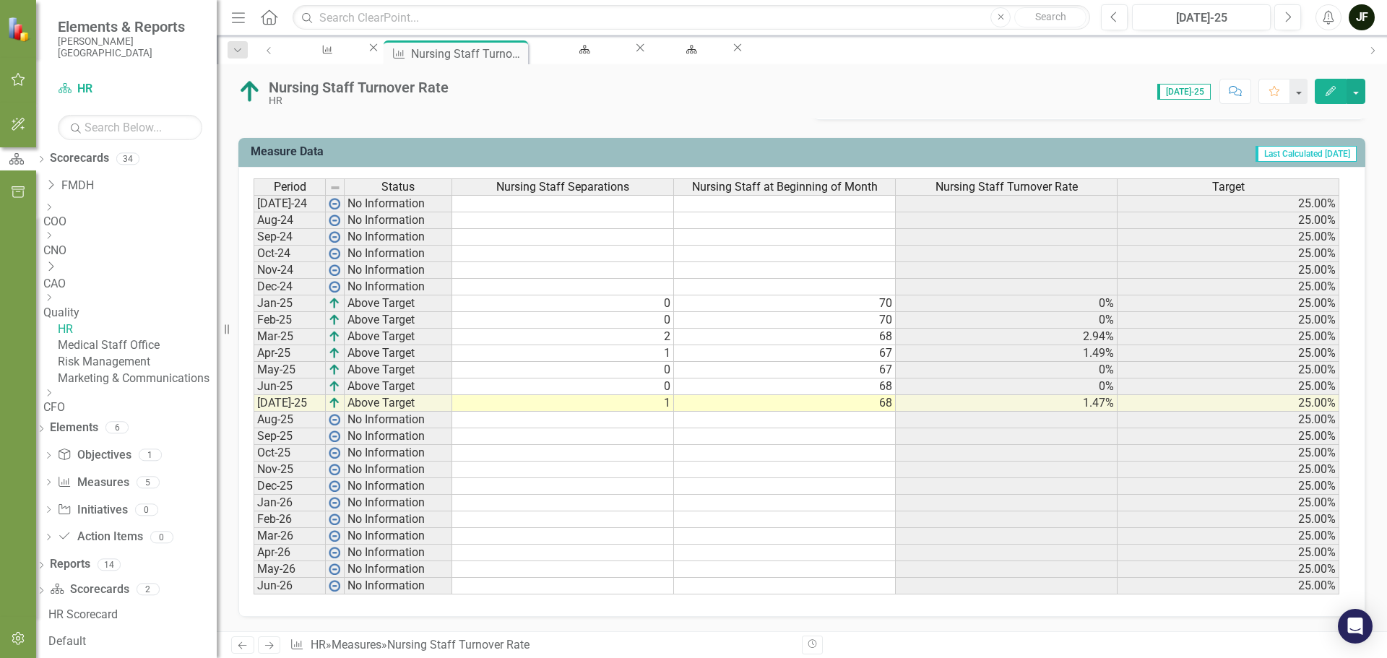
click at [271, 643] on icon at bounding box center [269, 645] width 9 height 7
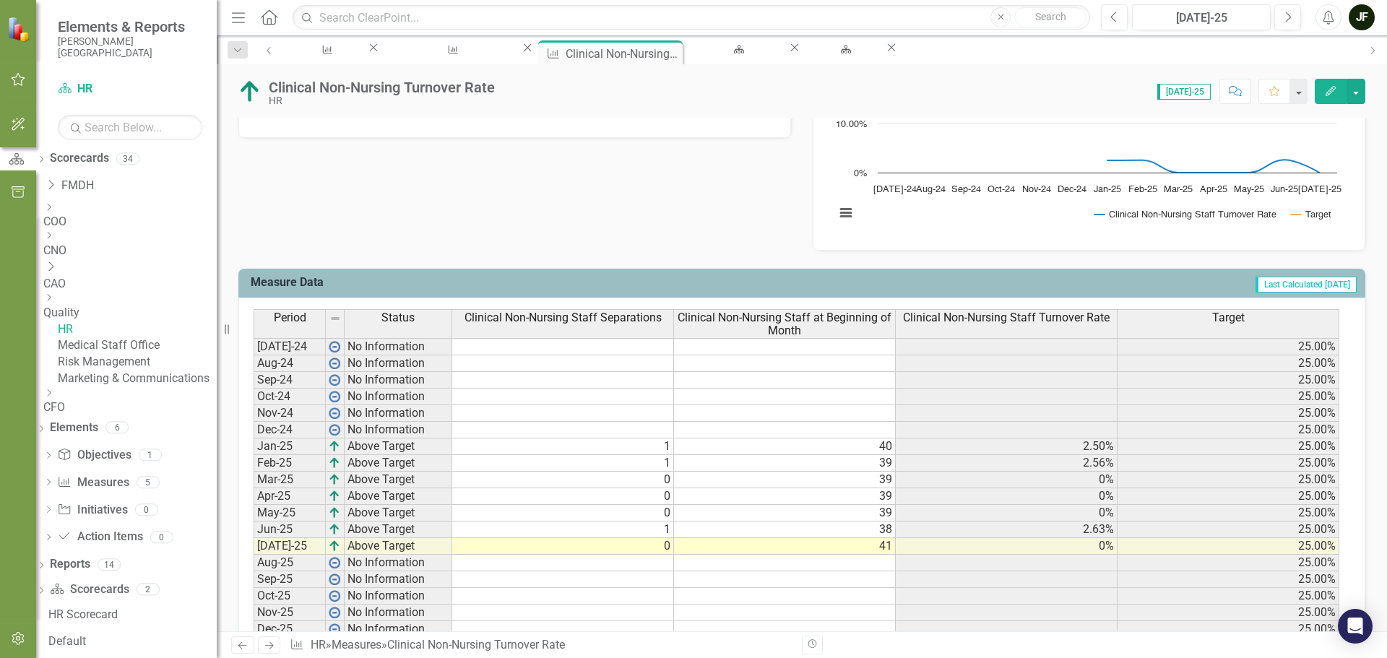
scroll to position [571, 0]
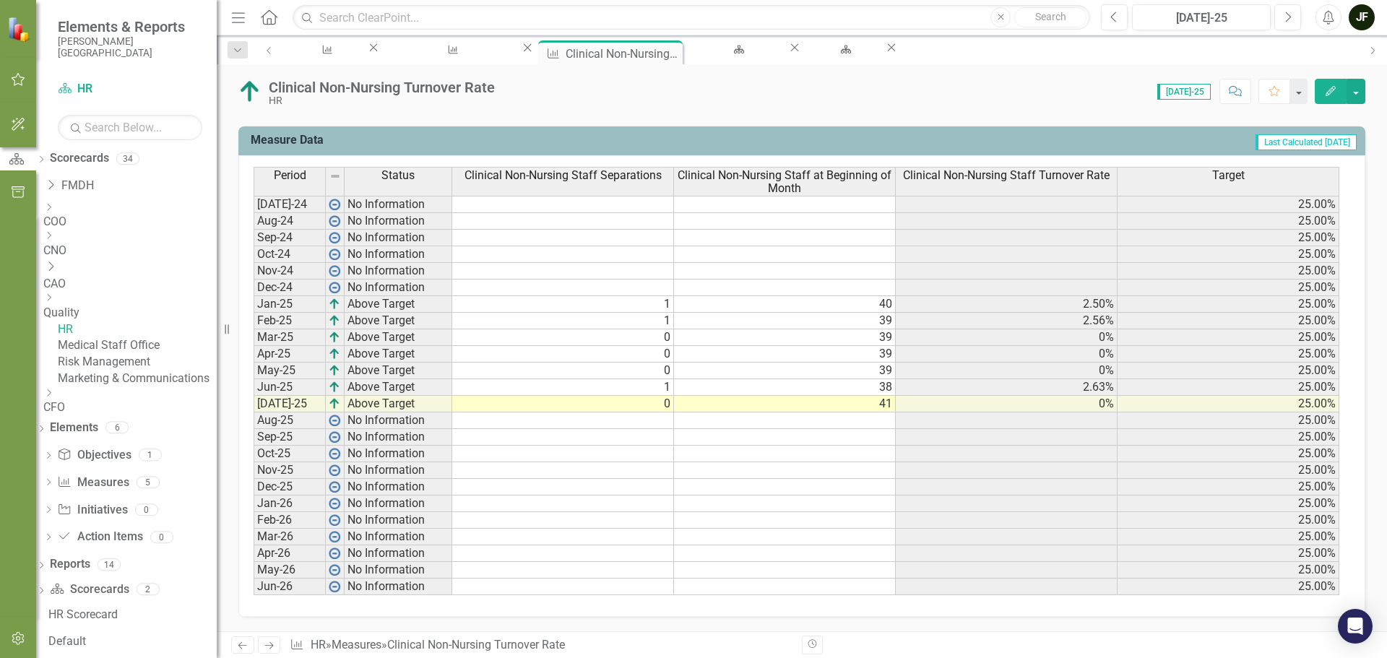
click at [274, 648] on icon "Next" at bounding box center [269, 645] width 12 height 9
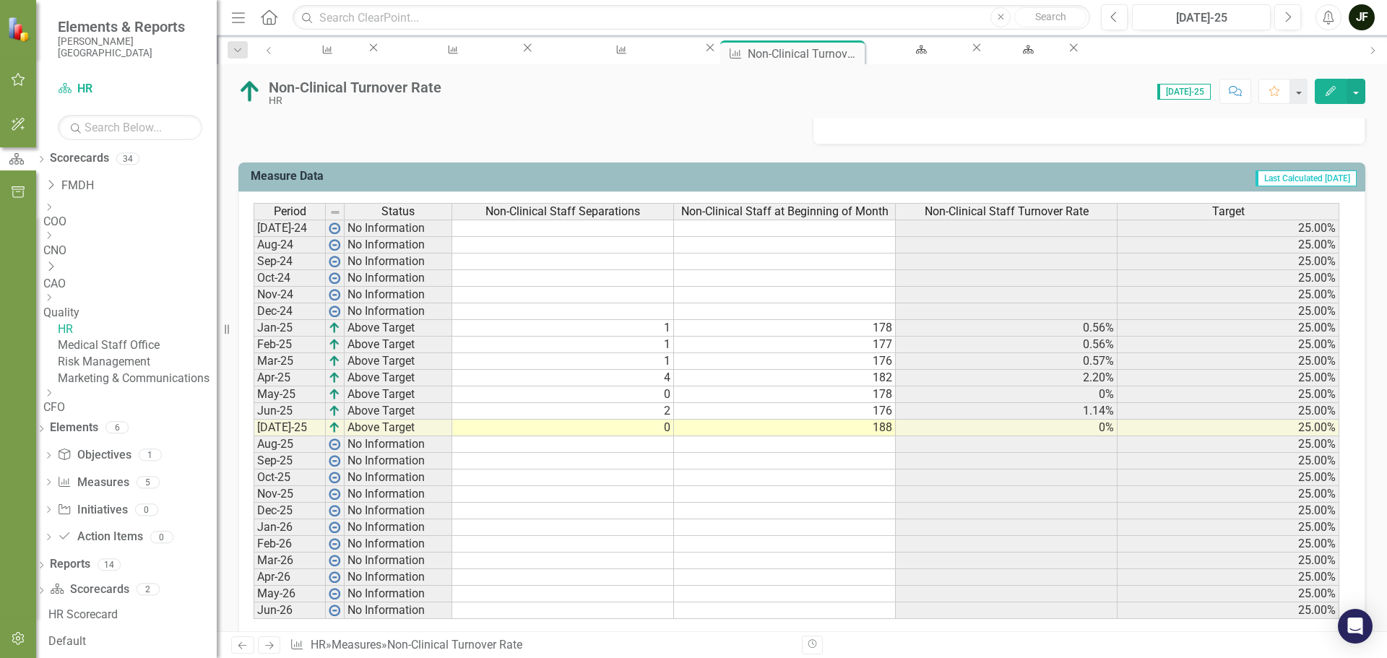
scroll to position [560, 0]
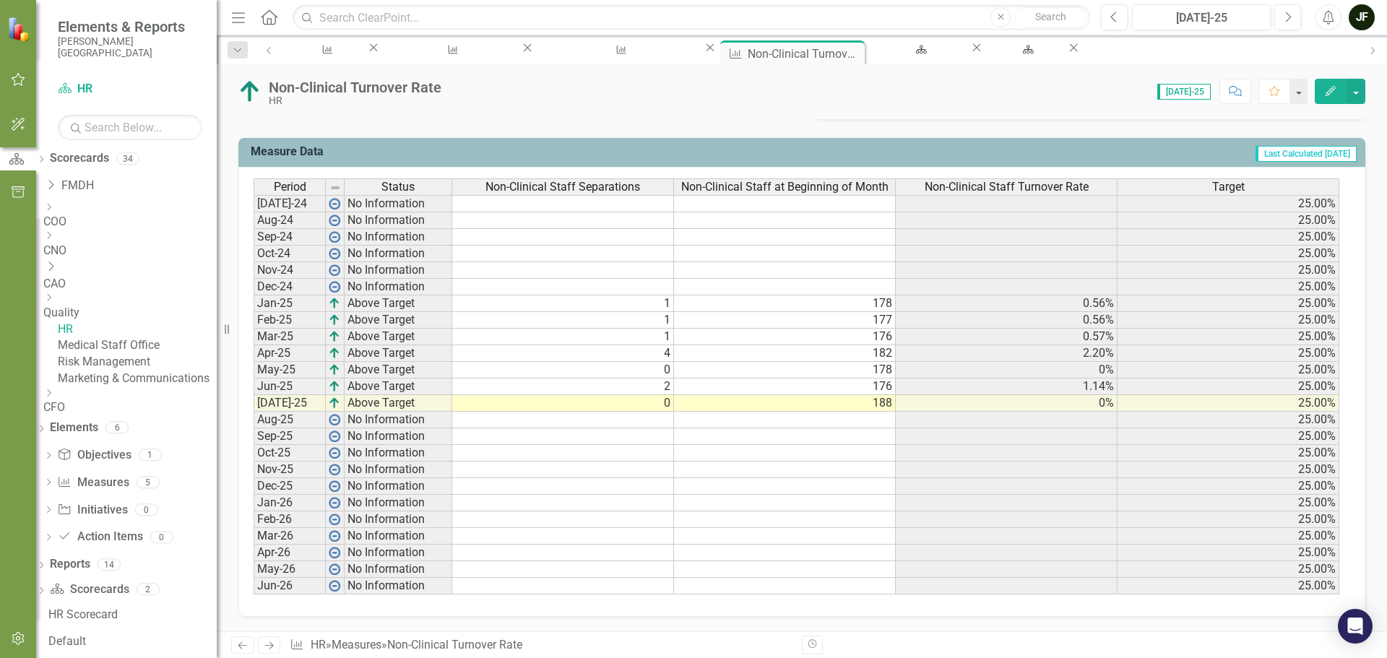
click at [268, 643] on icon "Next" at bounding box center [269, 645] width 12 height 9
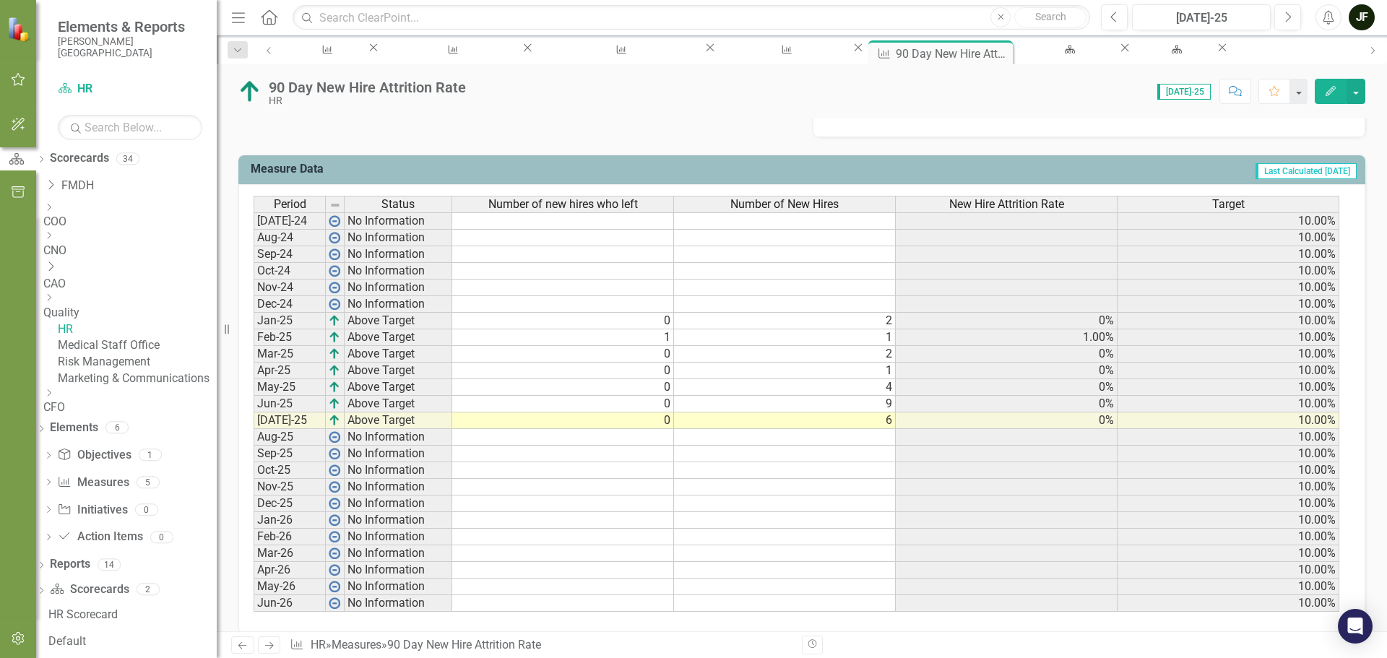
scroll to position [560, 0]
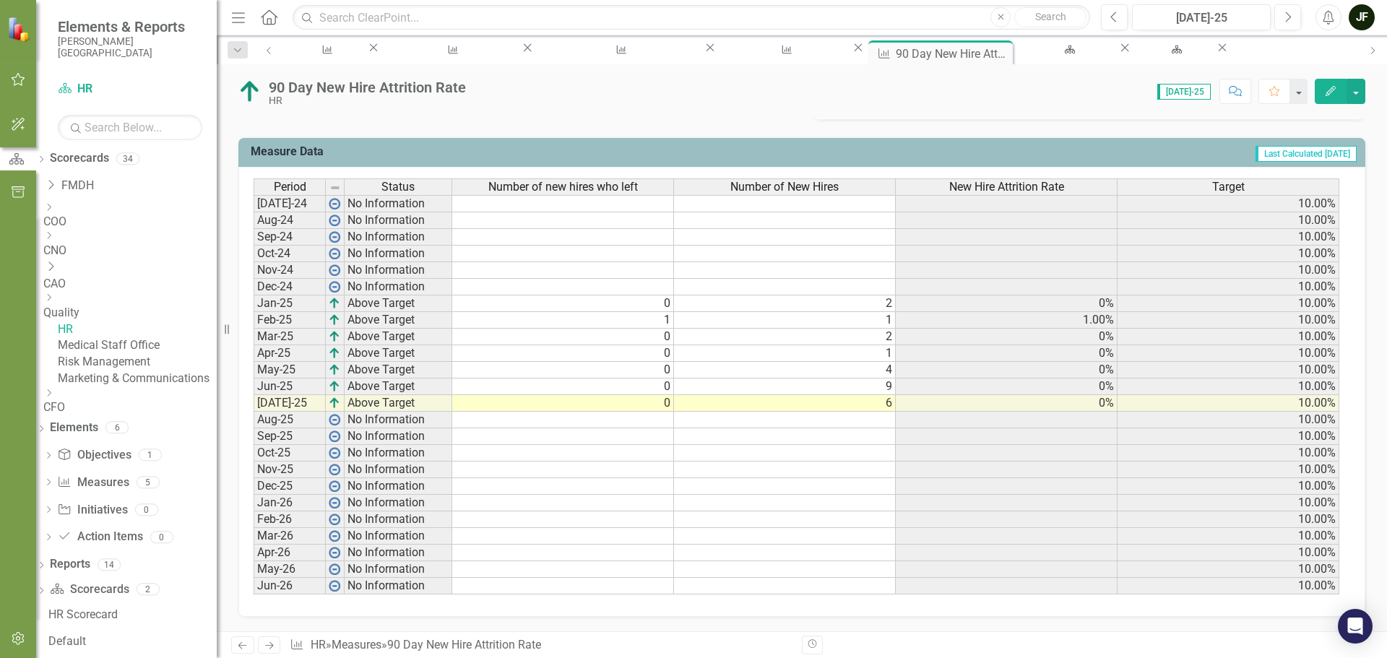
click at [273, 646] on icon at bounding box center [269, 645] width 9 height 7
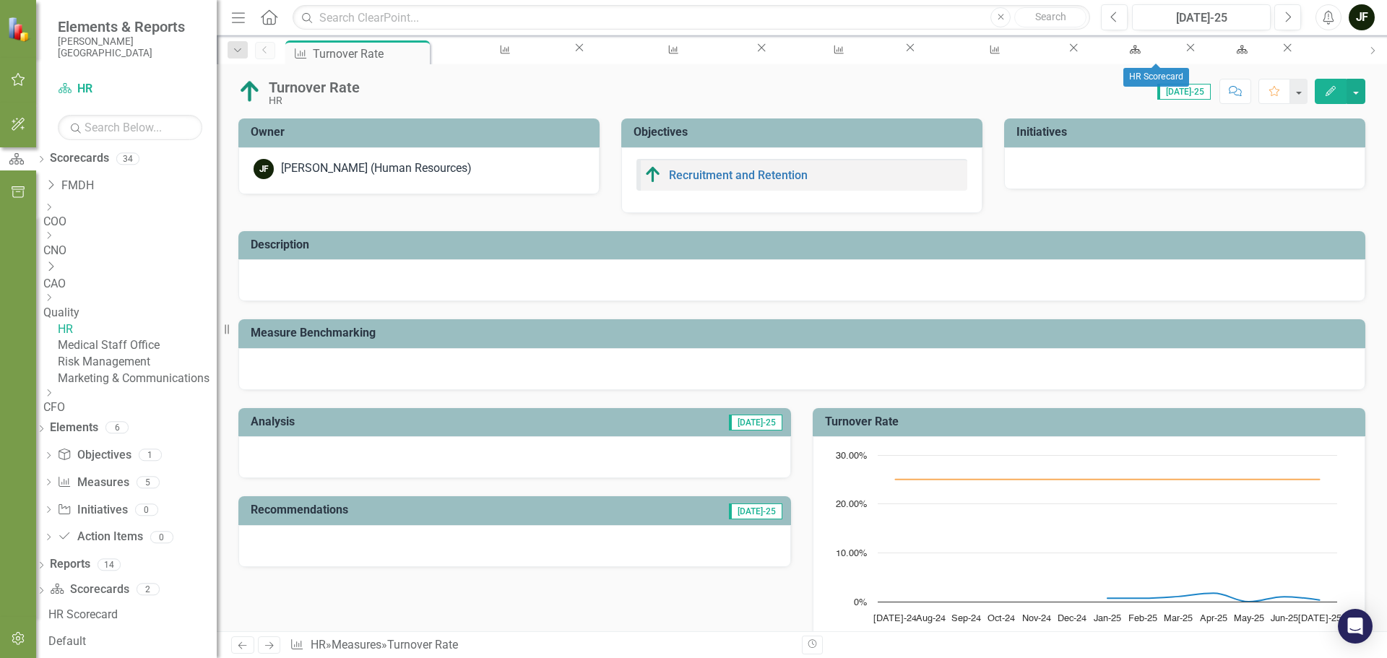
click at [1280, 53] on icon "Close" at bounding box center [1287, 48] width 14 height 12
click at [1183, 52] on icon "Close" at bounding box center [1190, 48] width 14 height 12
click at [1069, 52] on icon at bounding box center [1073, 48] width 8 height 8
click at [903, 51] on icon "Close" at bounding box center [910, 48] width 14 height 12
click at [754, 53] on icon "Close" at bounding box center [761, 48] width 14 height 12
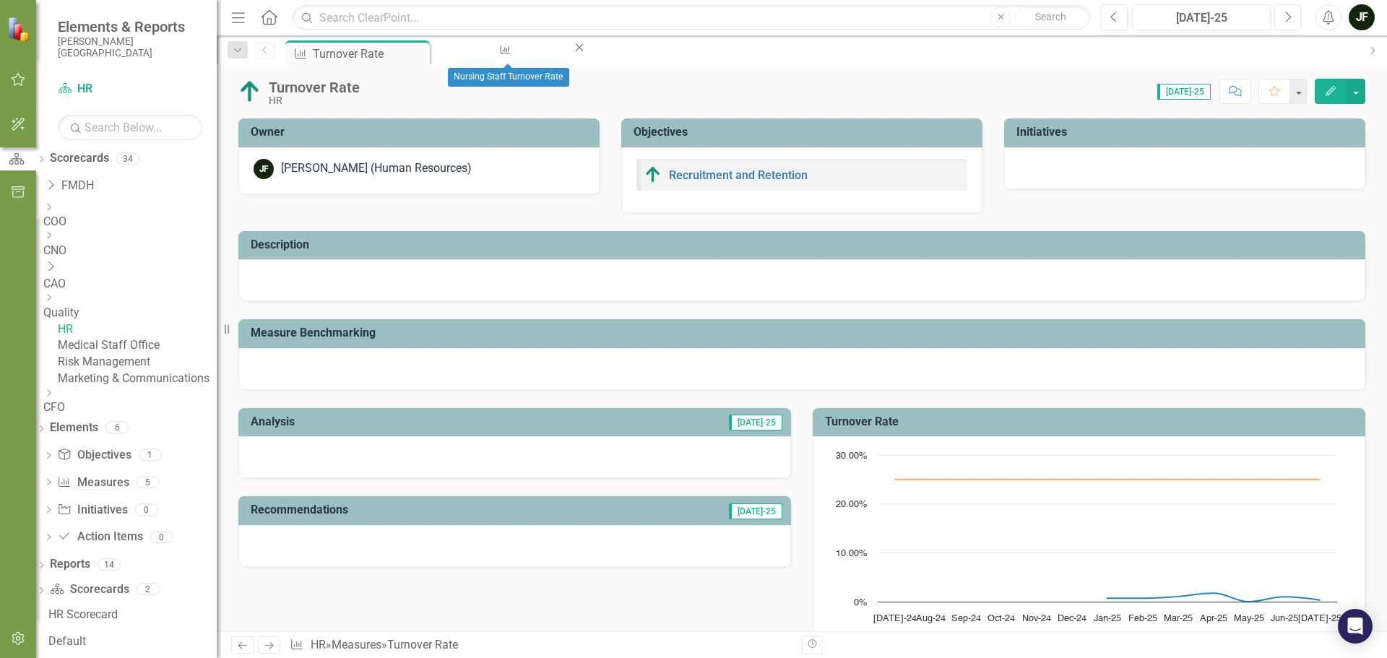
click at [572, 53] on icon "Close" at bounding box center [579, 48] width 14 height 12
click at [398, 22] on input "text" at bounding box center [690, 17] width 797 height 25
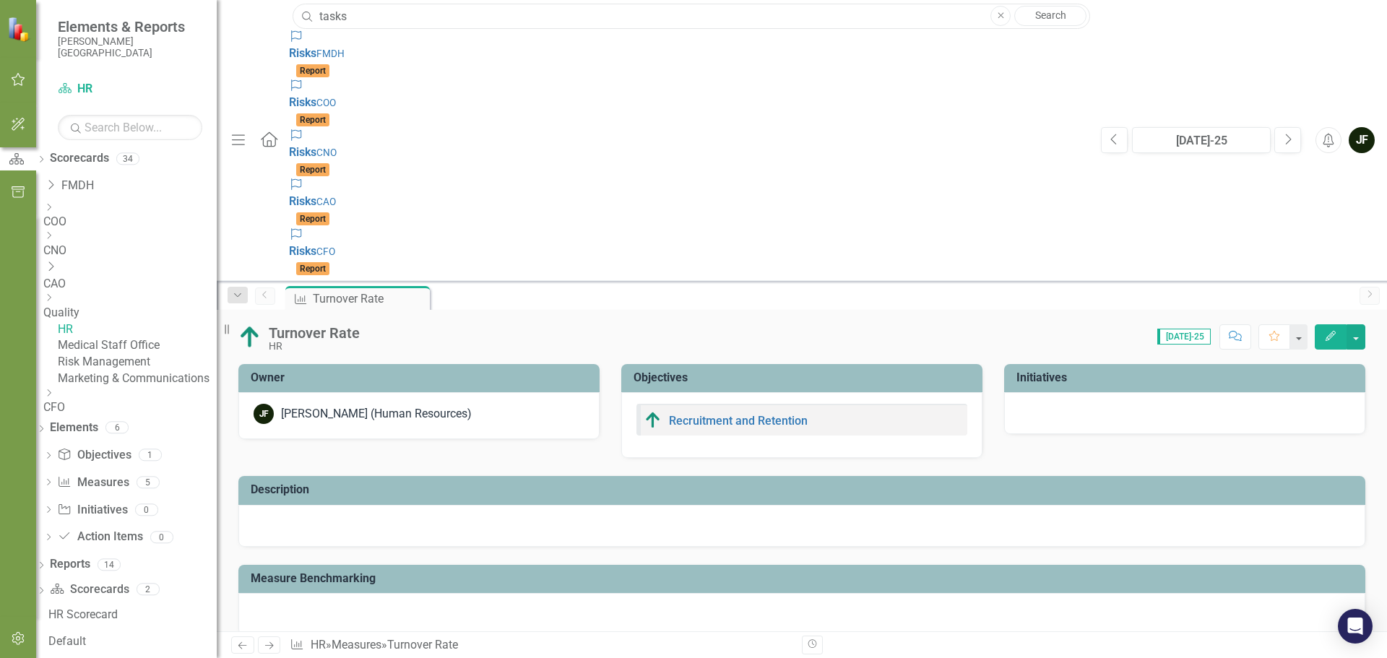
type input "tasks"
click at [289, 194] on span "Risks" at bounding box center [302, 201] width 27 height 14
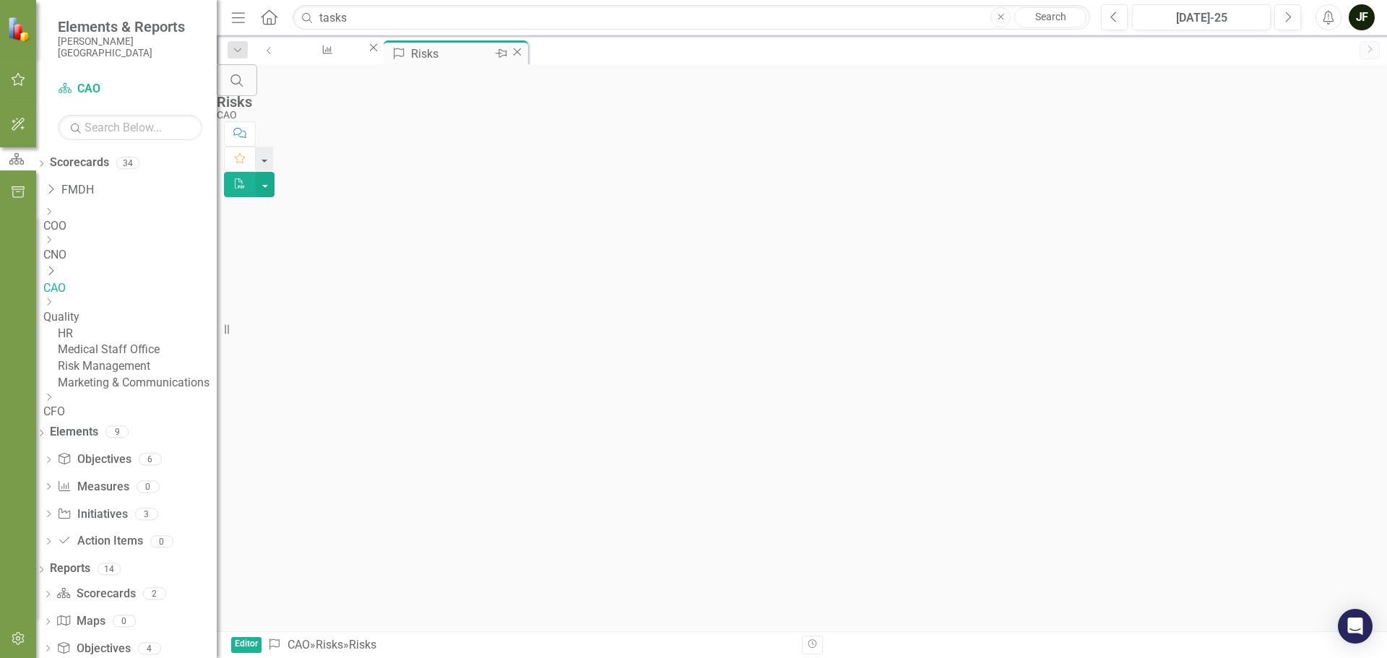
click at [524, 52] on icon "Close" at bounding box center [517, 52] width 14 height 12
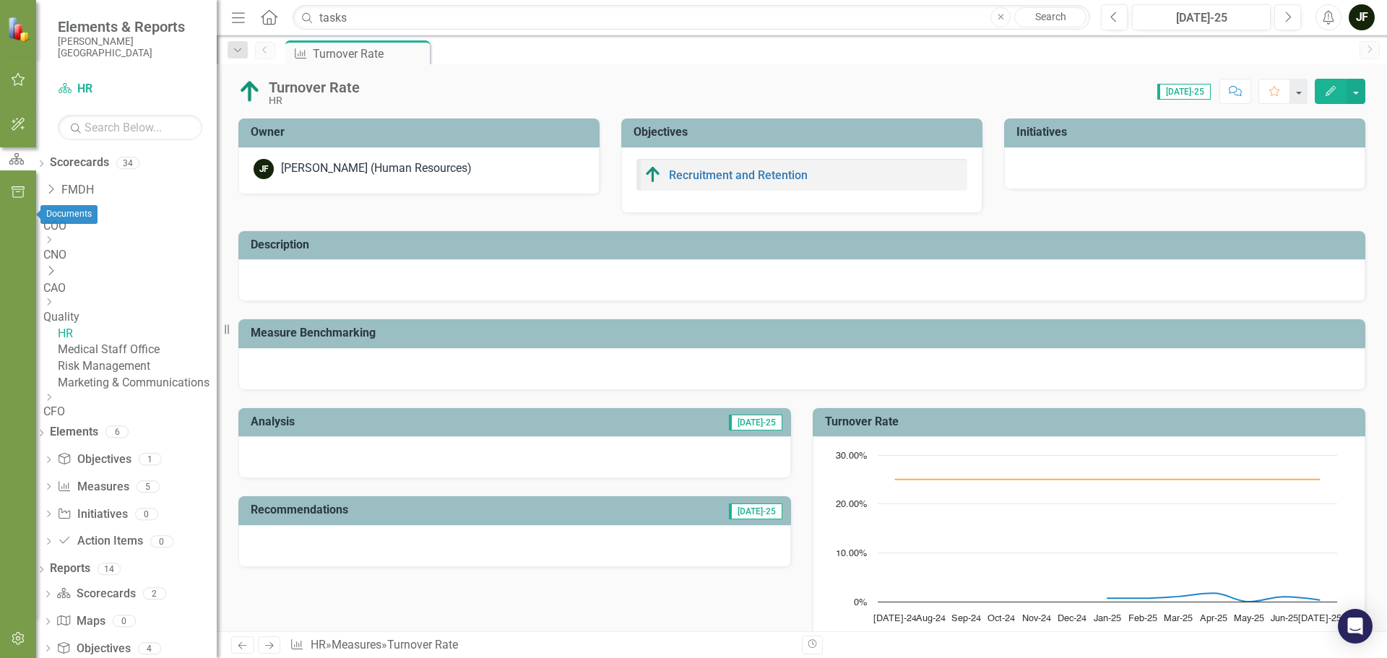
click at [15, 207] on button "button" at bounding box center [18, 193] width 32 height 30
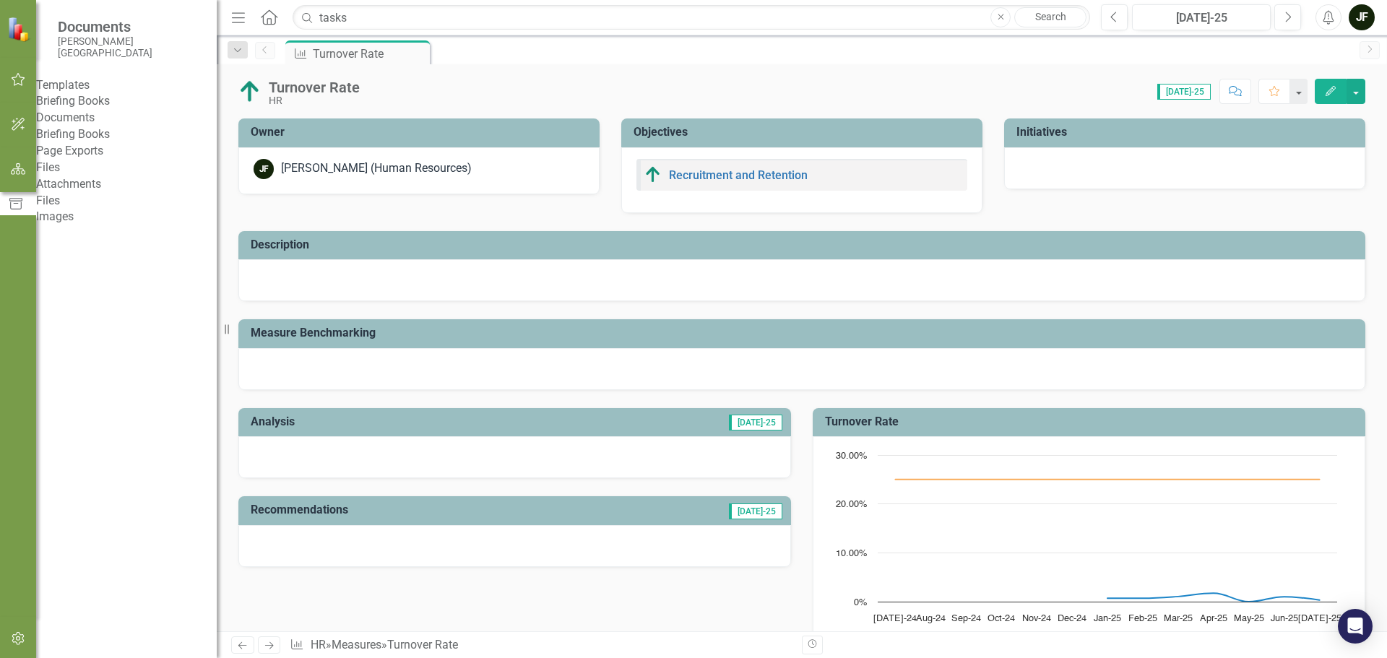
click at [19, 27] on img at bounding box center [19, 28] width 25 height 25
click at [68, 33] on span "Documents" at bounding box center [130, 26] width 144 height 17
click at [14, 79] on icon "button" at bounding box center [18, 80] width 15 height 12
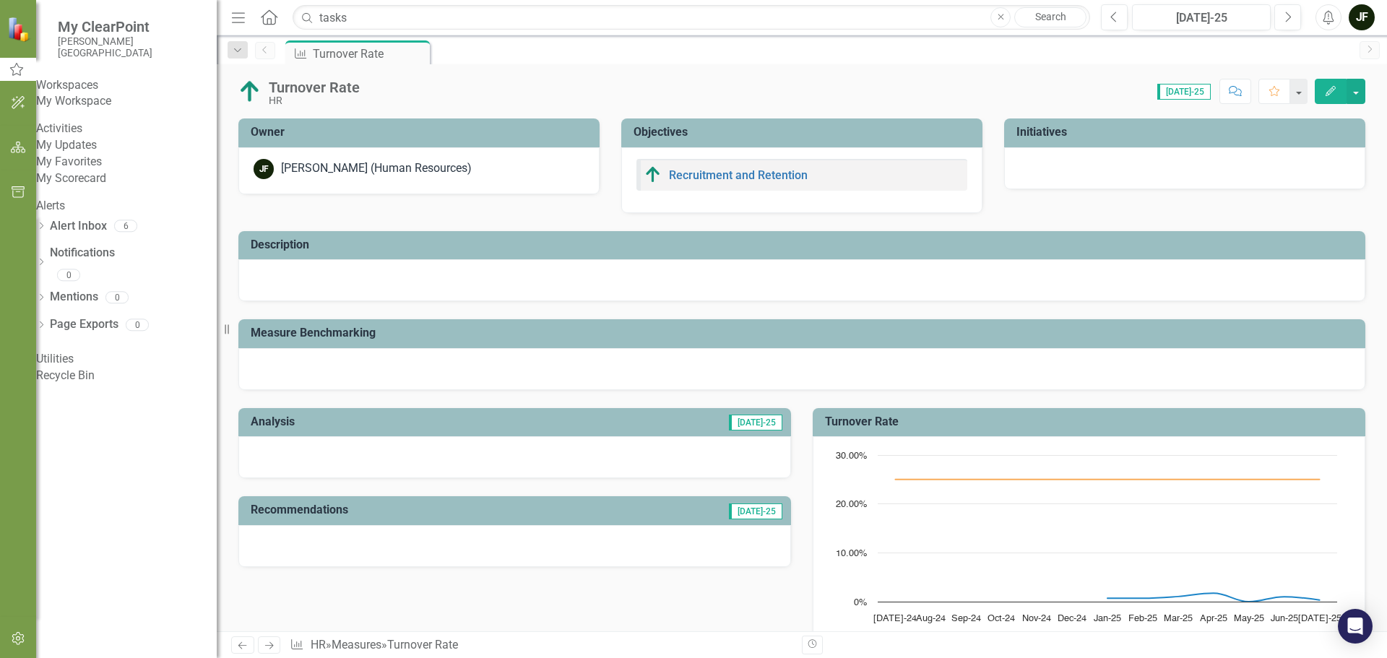
click at [95, 154] on link "My Updates" at bounding box center [126, 145] width 181 height 17
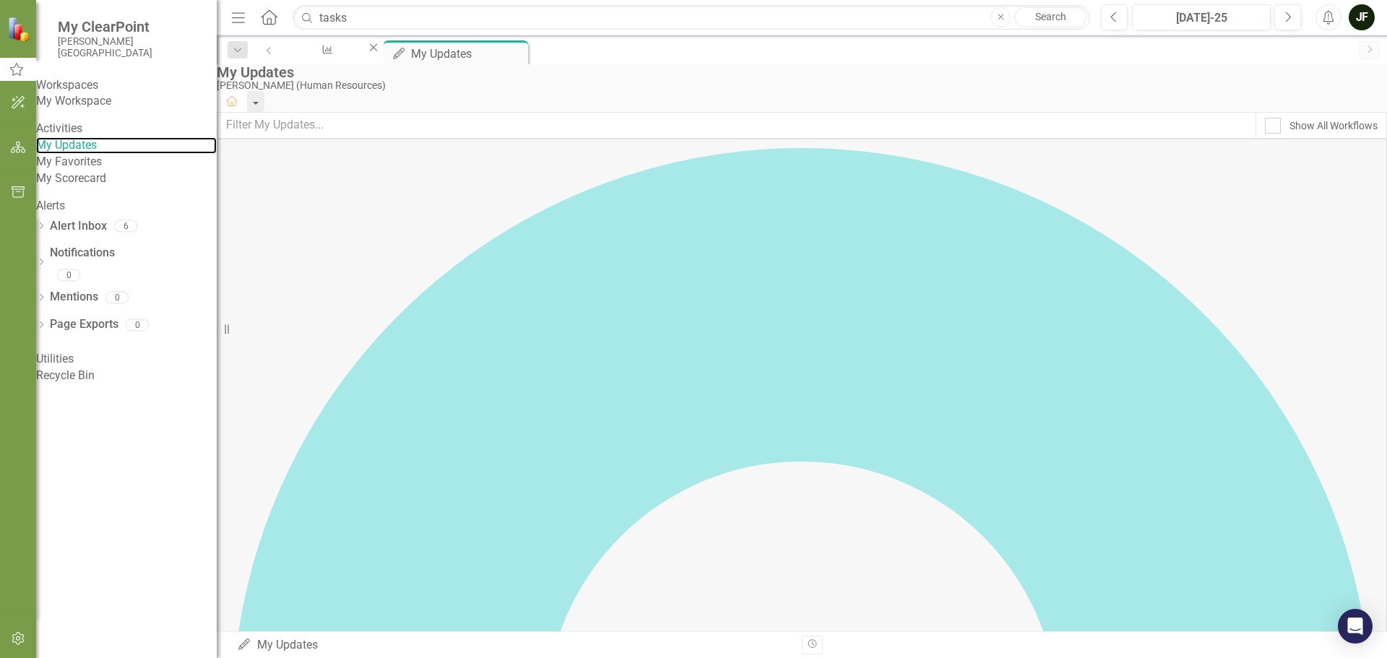
scroll to position [135, 0]
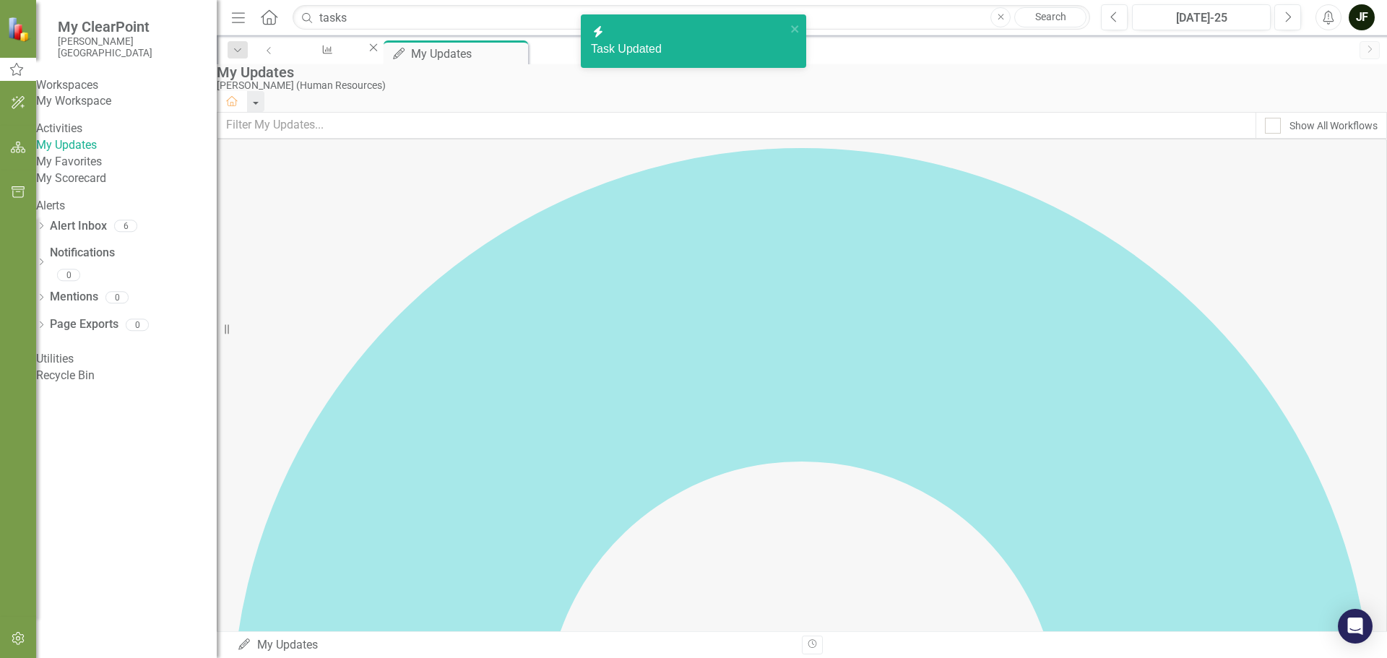
checkbox input "true"
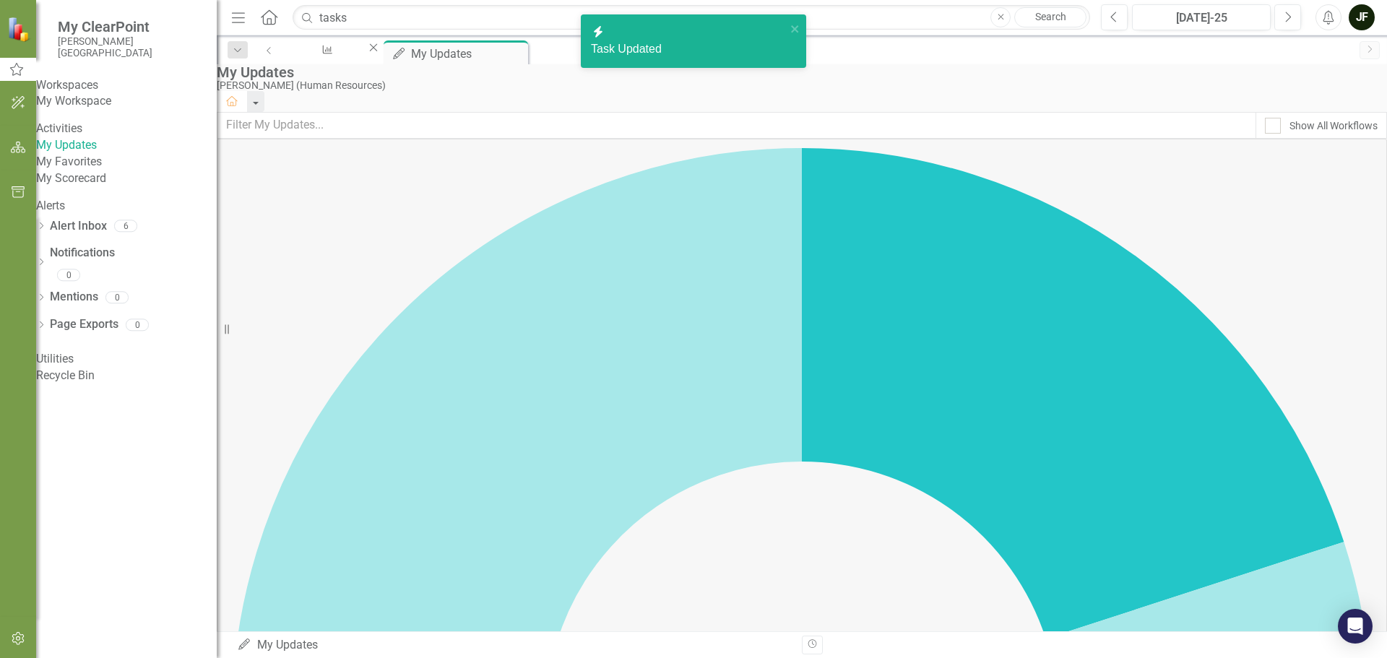
checkbox input "true"
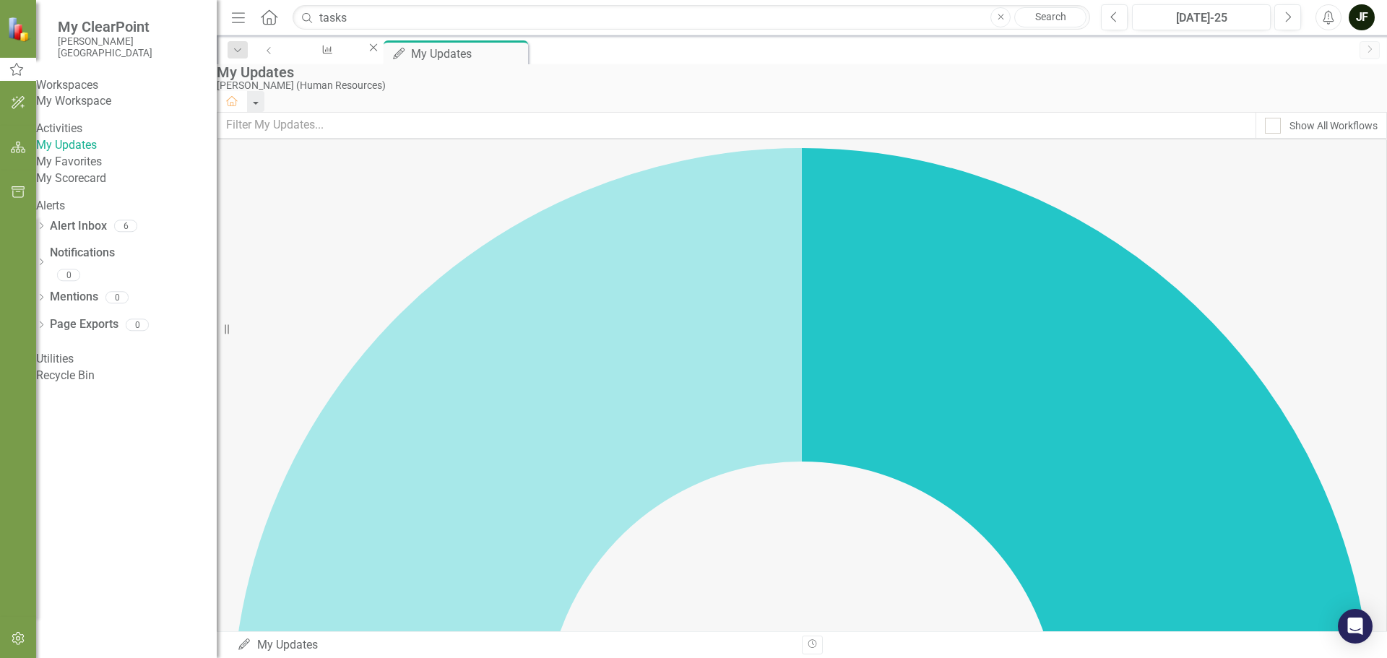
checkbox input "true"
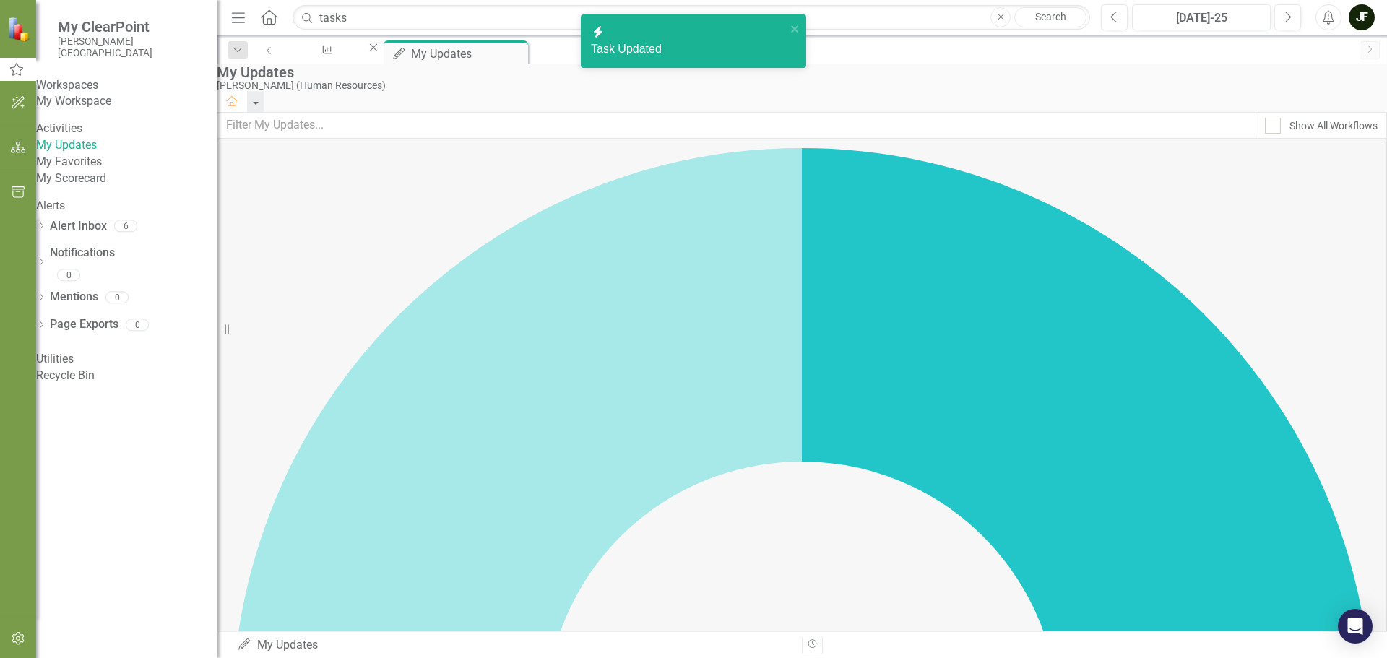
checkbox input "true"
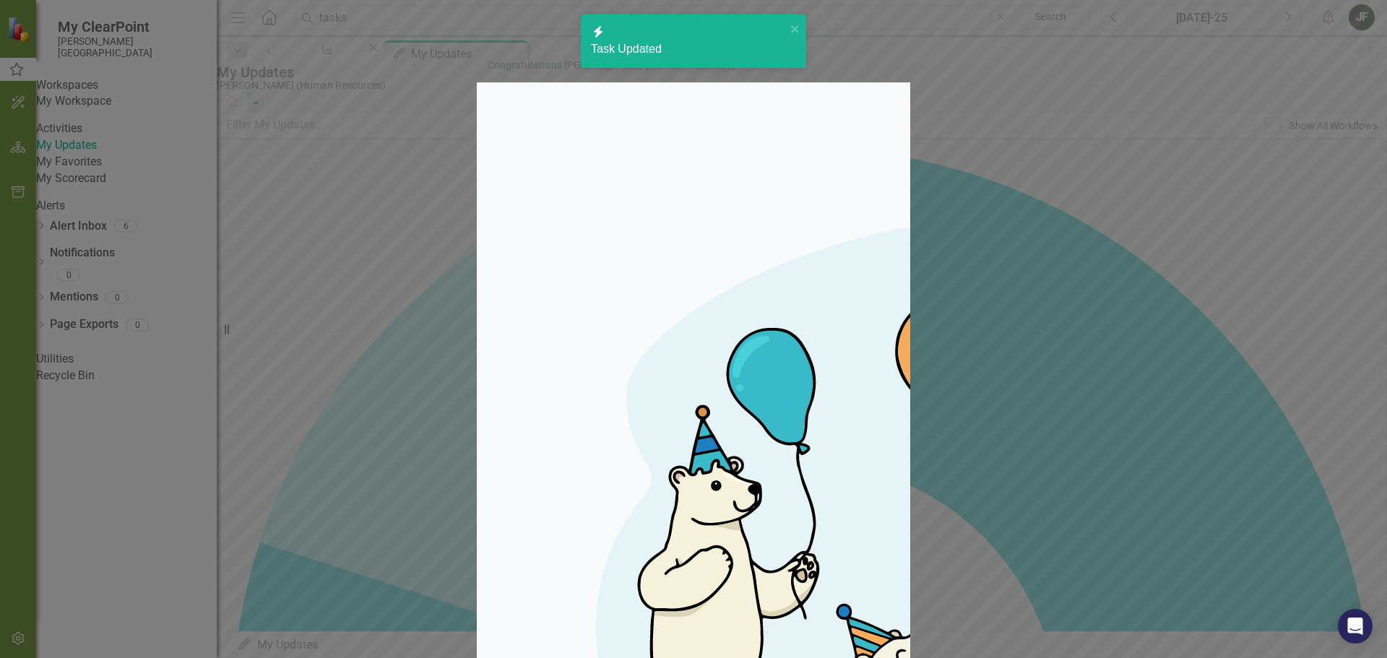
checkbox input "true"
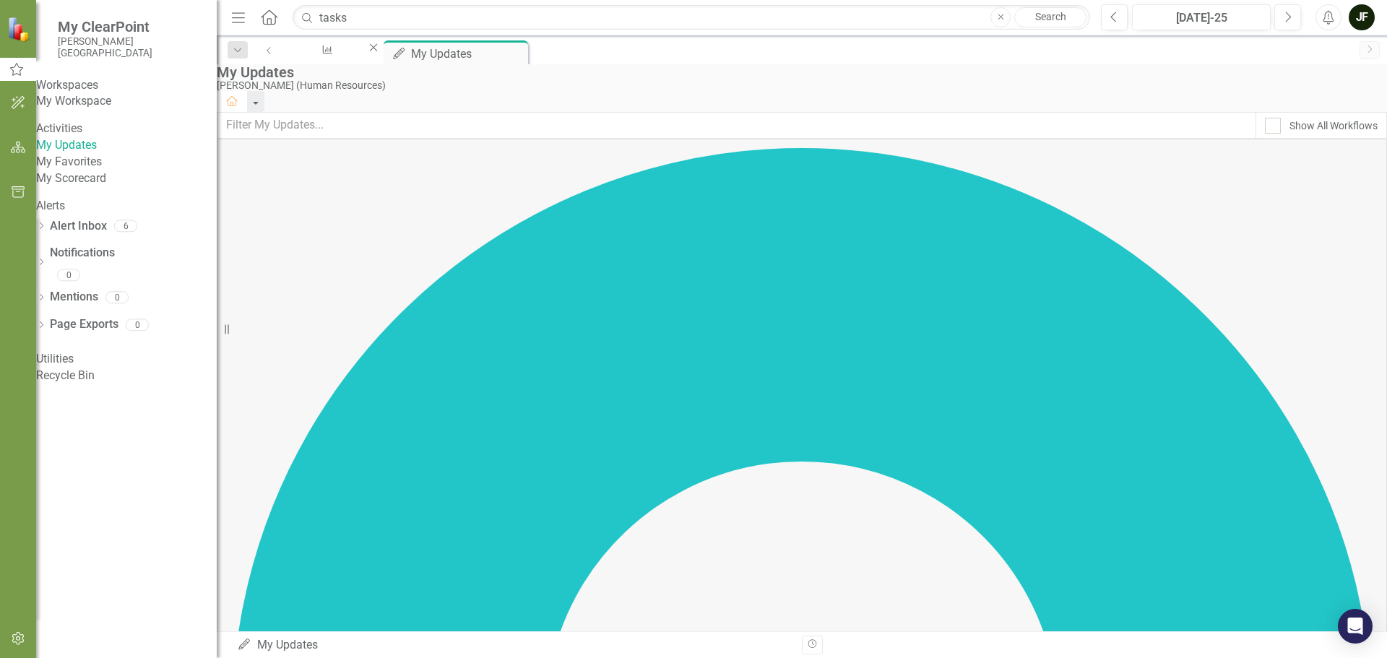
scroll to position [0, 0]
click at [524, 50] on icon "Close" at bounding box center [517, 52] width 14 height 12
